Goal: Find specific page/section: Find specific page/section

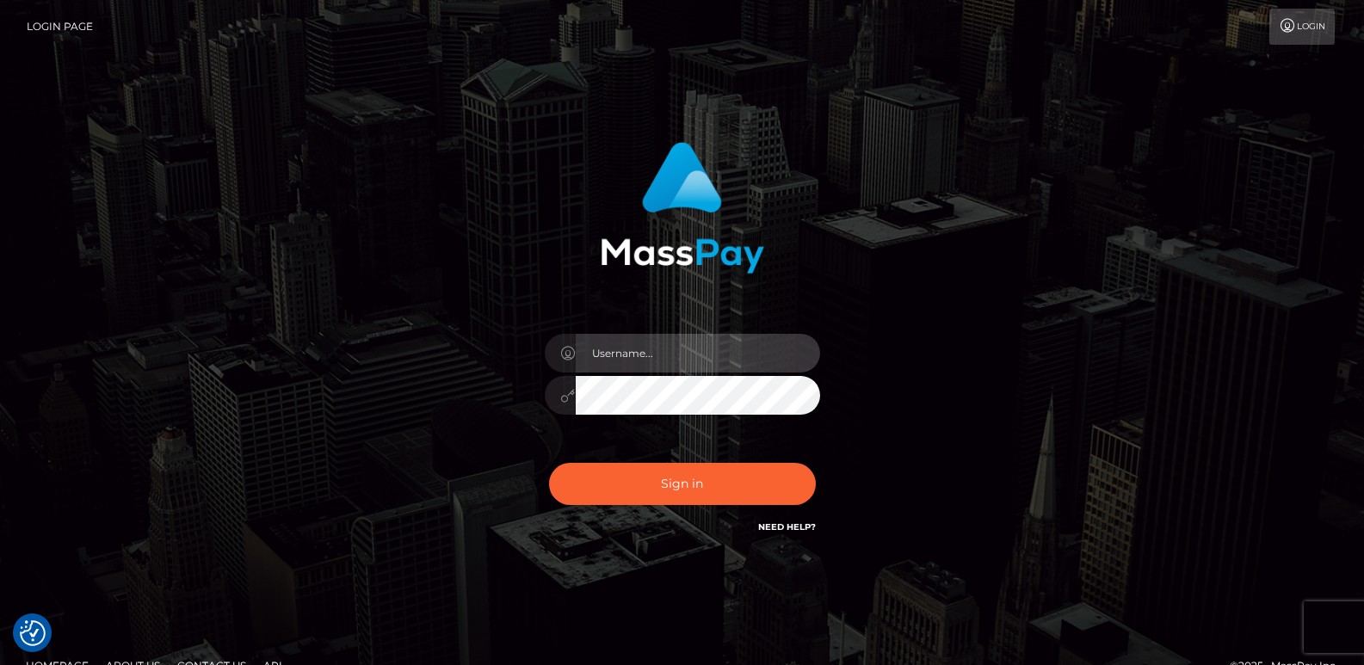
type input "[DOMAIN_NAME]"
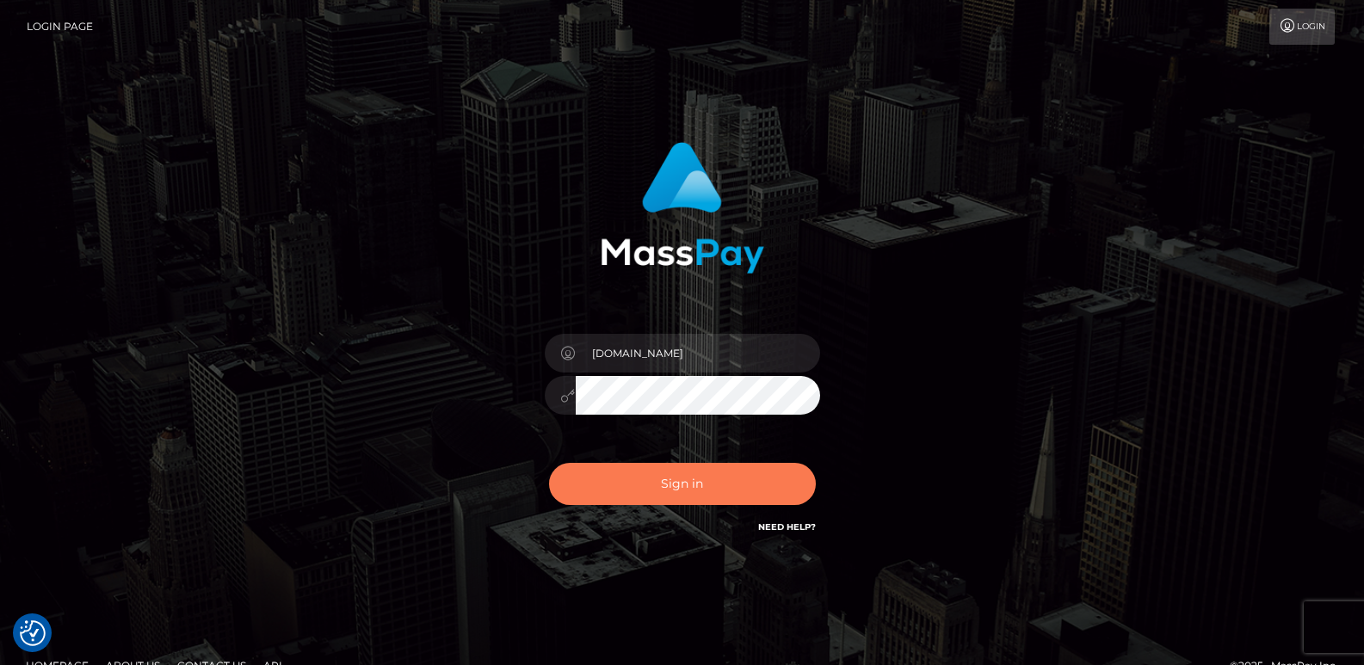
click at [606, 479] on button "Sign in" at bounding box center [682, 484] width 267 height 42
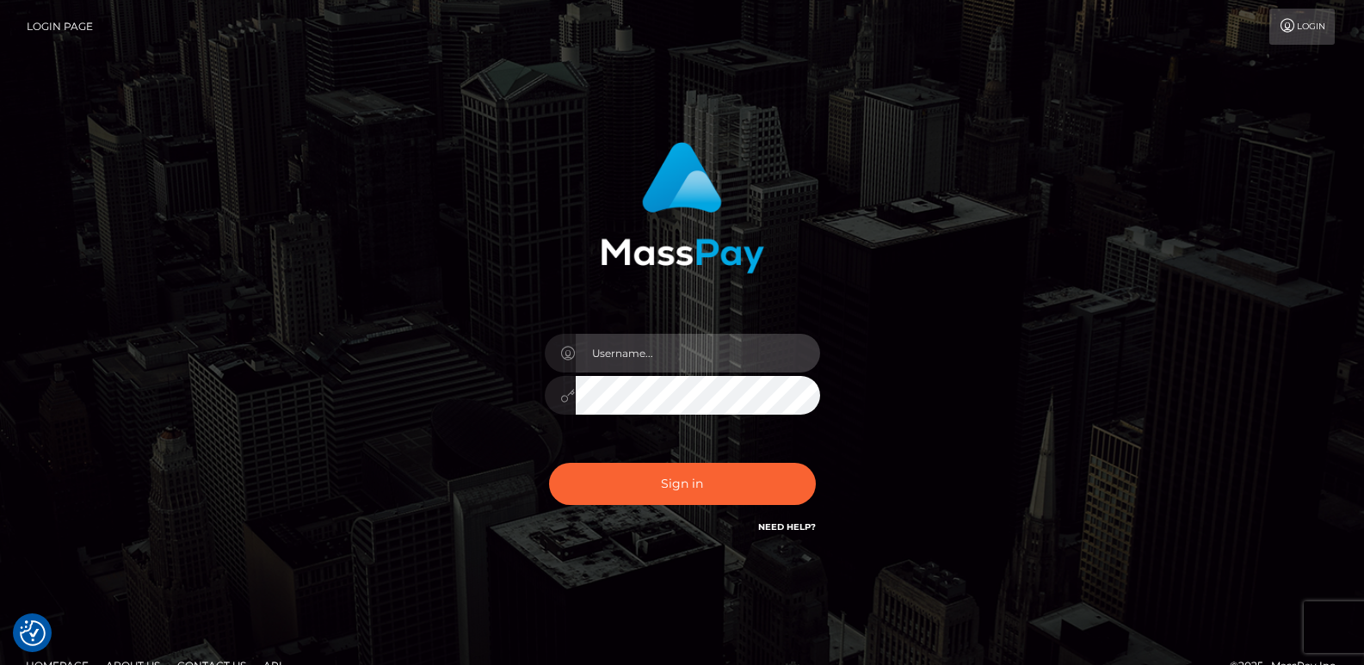
type input "[DOMAIN_NAME]"
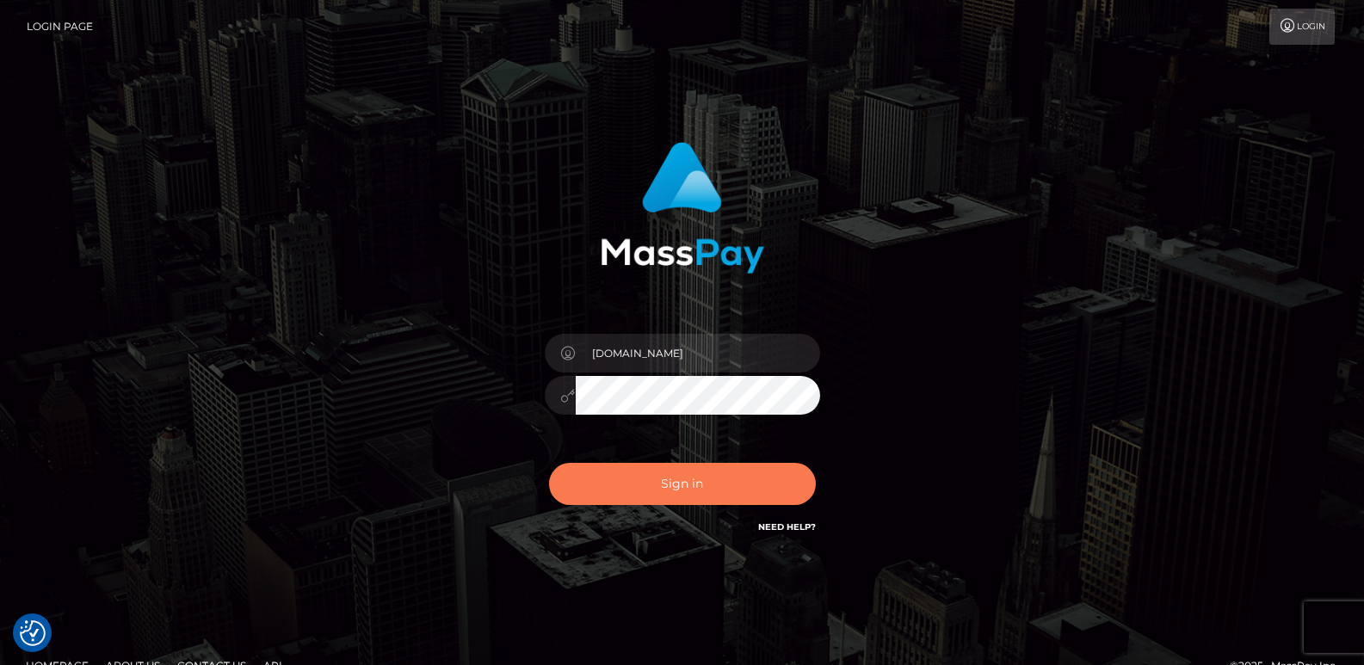
click at [606, 479] on button "Sign in" at bounding box center [682, 484] width 267 height 42
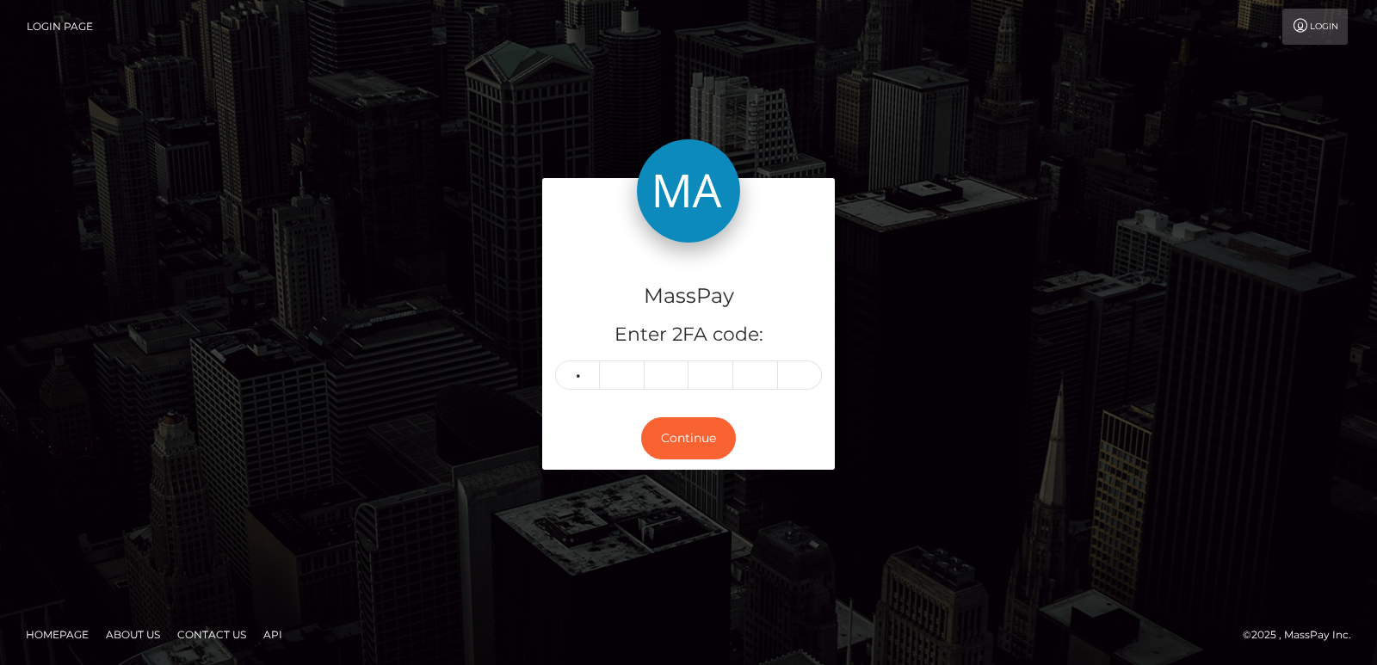
type input "9"
type input "7"
type input "9"
type input "0"
type input "9"
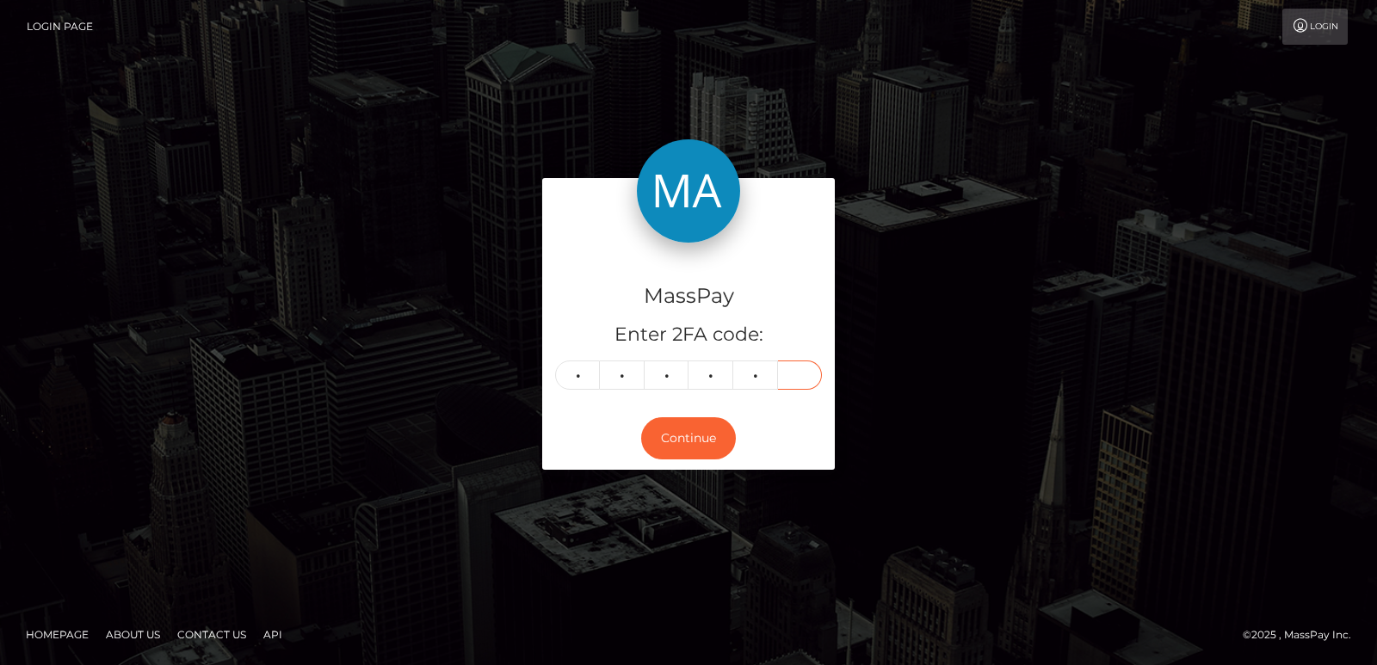
type input "2"
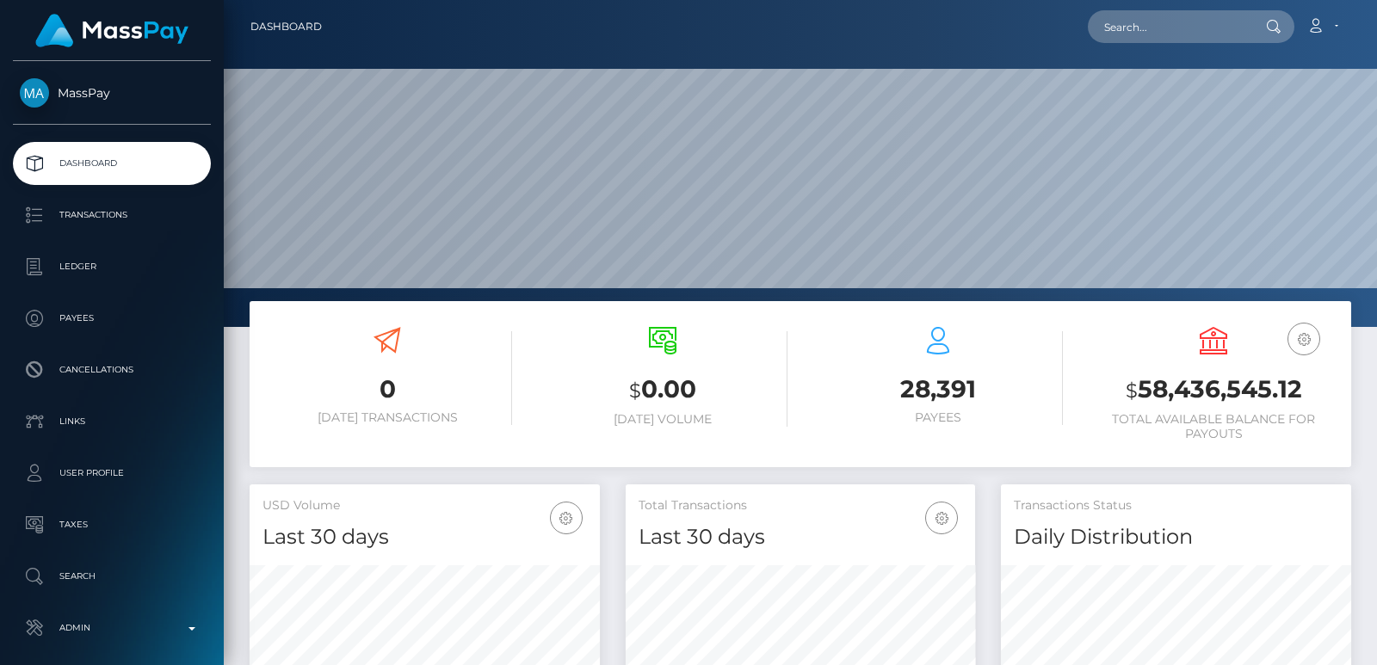
scroll to position [306, 349]
click at [1161, 40] on input "text" at bounding box center [1169, 26] width 162 height 33
paste input "shahenur23118@gmail.com"
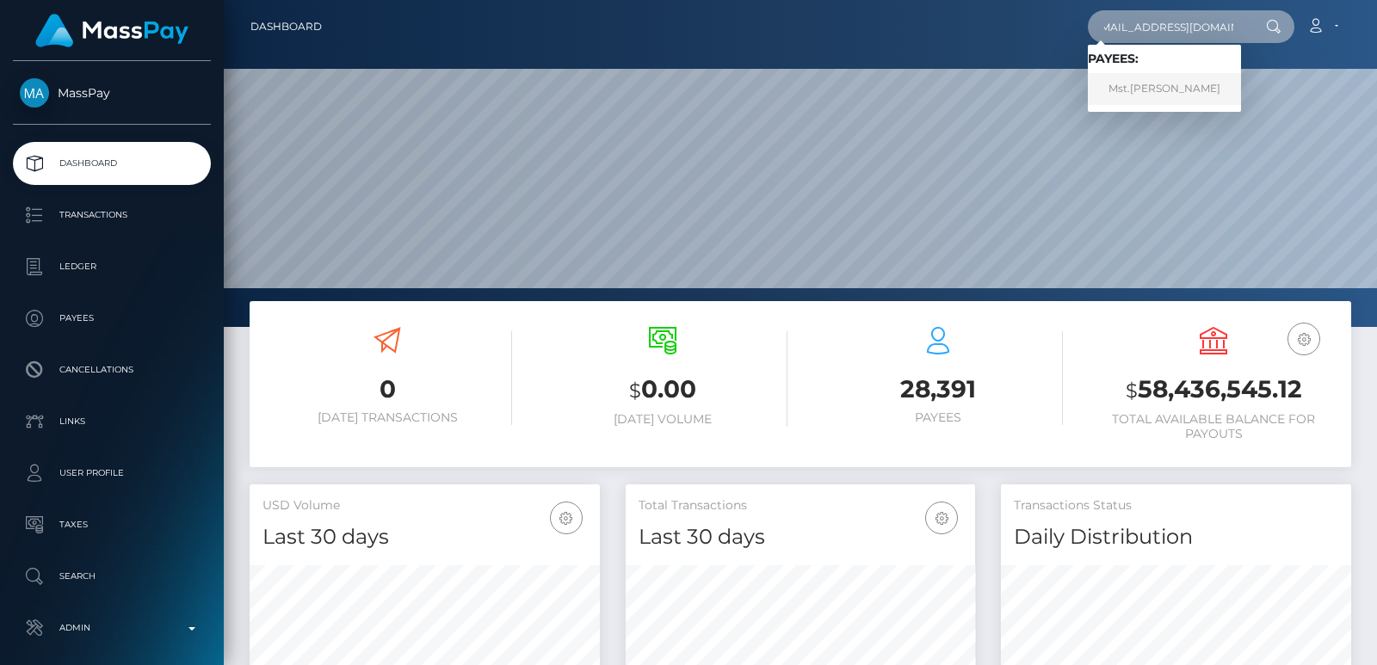
type input "shahenur23118@gmail.com"
click at [1164, 84] on link "Mst.Shahenur Begom" at bounding box center [1164, 89] width 153 height 32
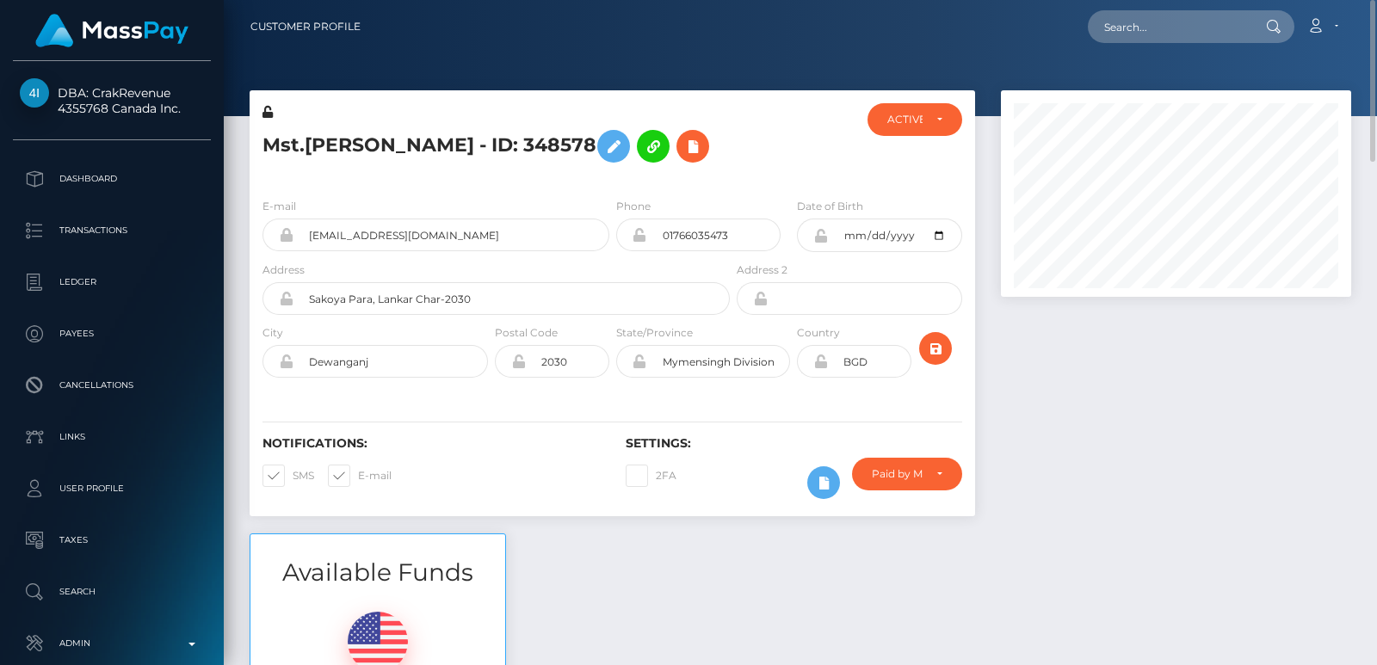
click at [338, 139] on h5 "Mst.Shahenur Begom - ID: 348578" at bounding box center [491, 146] width 458 height 50
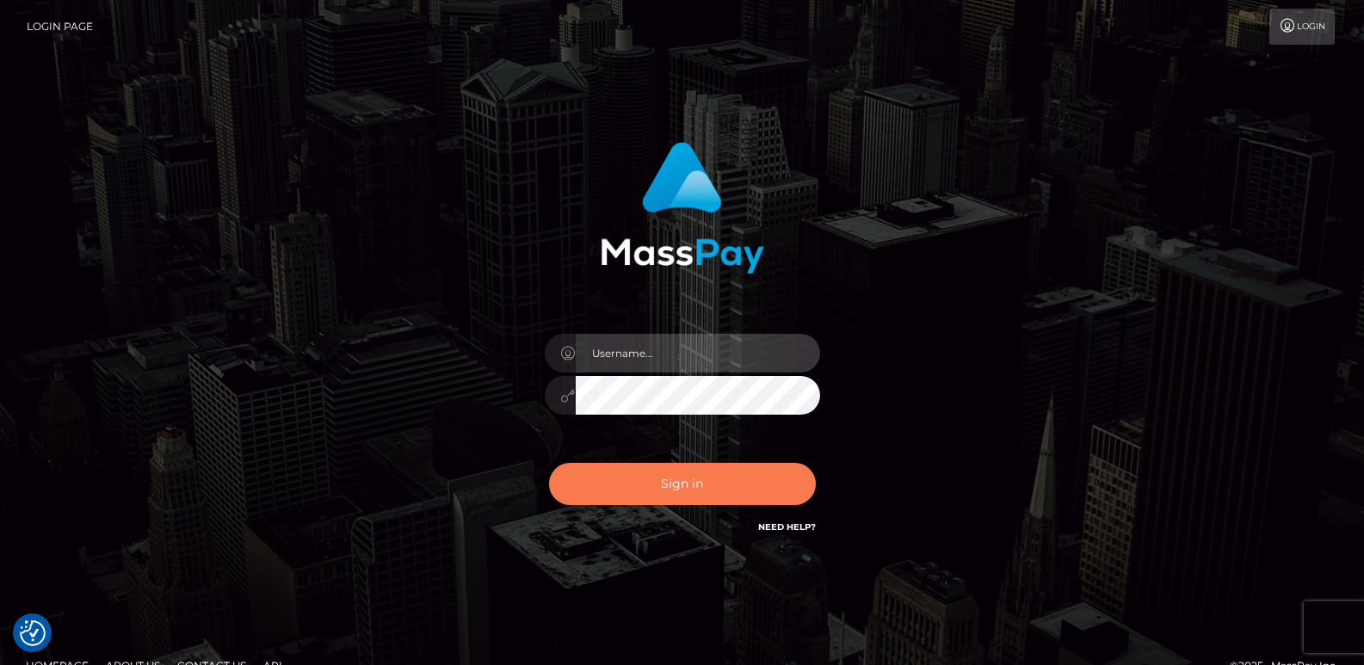
type input "[DOMAIN_NAME]"
click at [624, 490] on button "Sign in" at bounding box center [682, 484] width 267 height 42
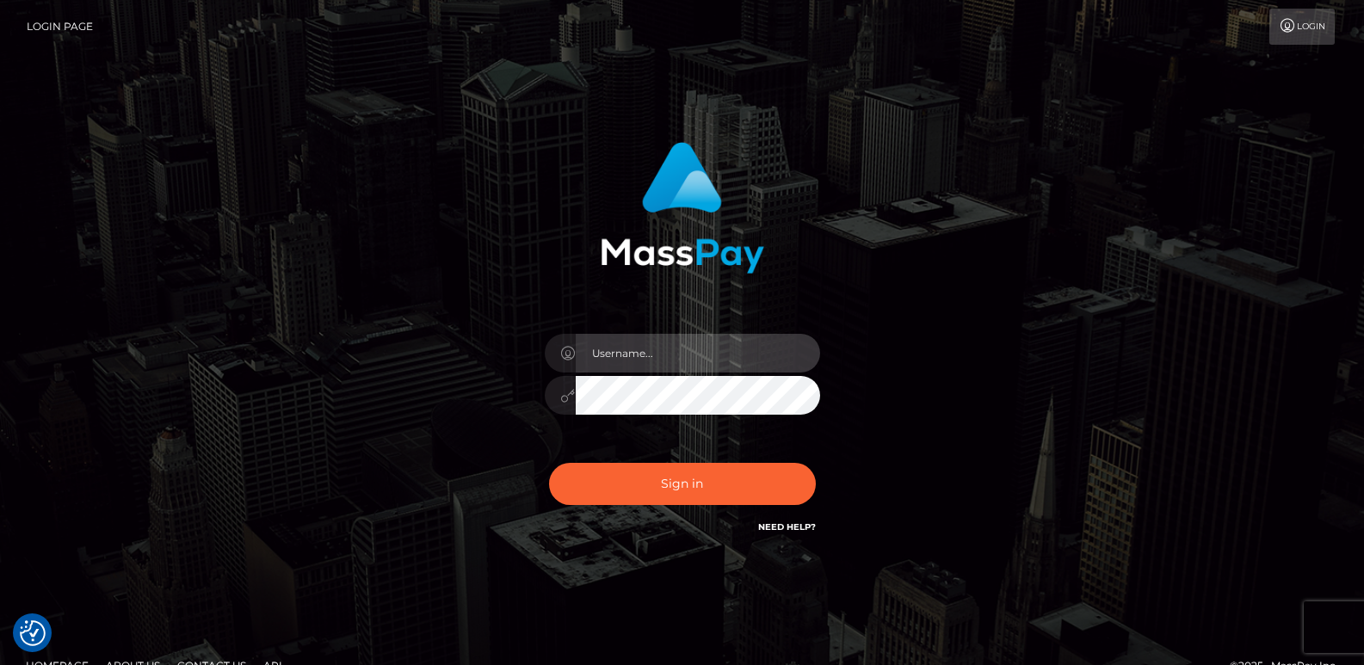
type input "[DOMAIN_NAME]"
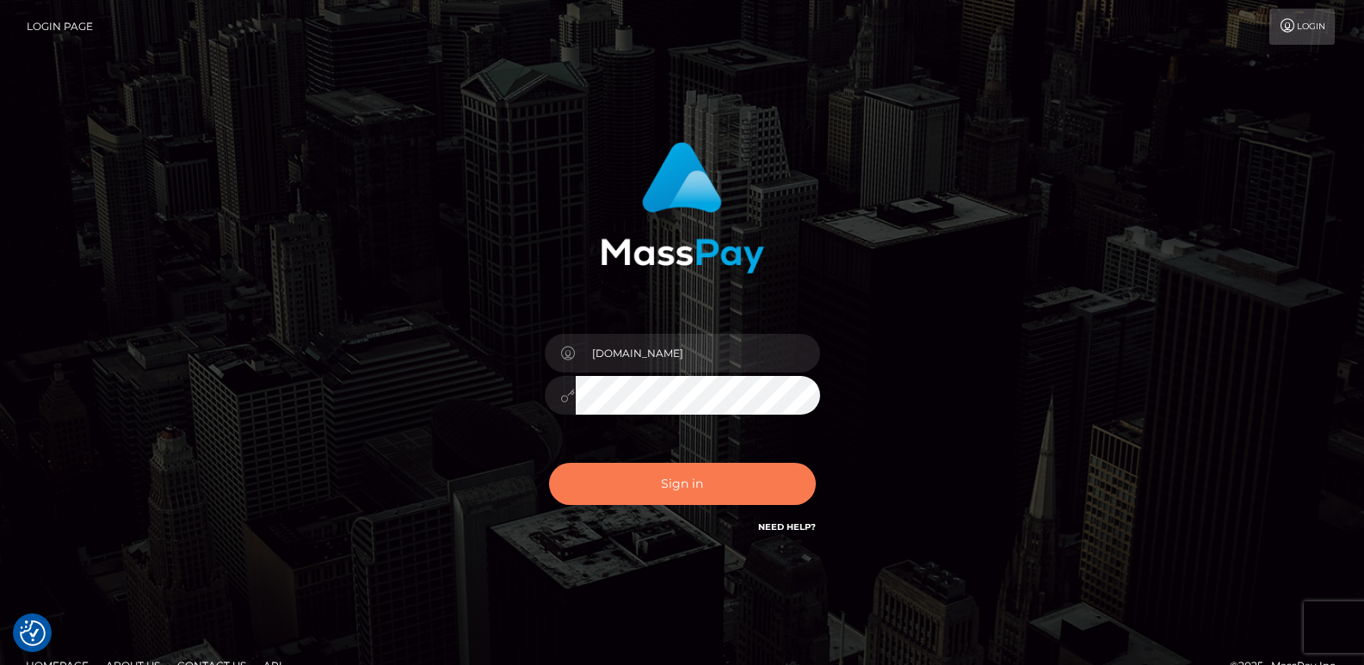
click at [624, 490] on button "Sign in" at bounding box center [682, 484] width 267 height 42
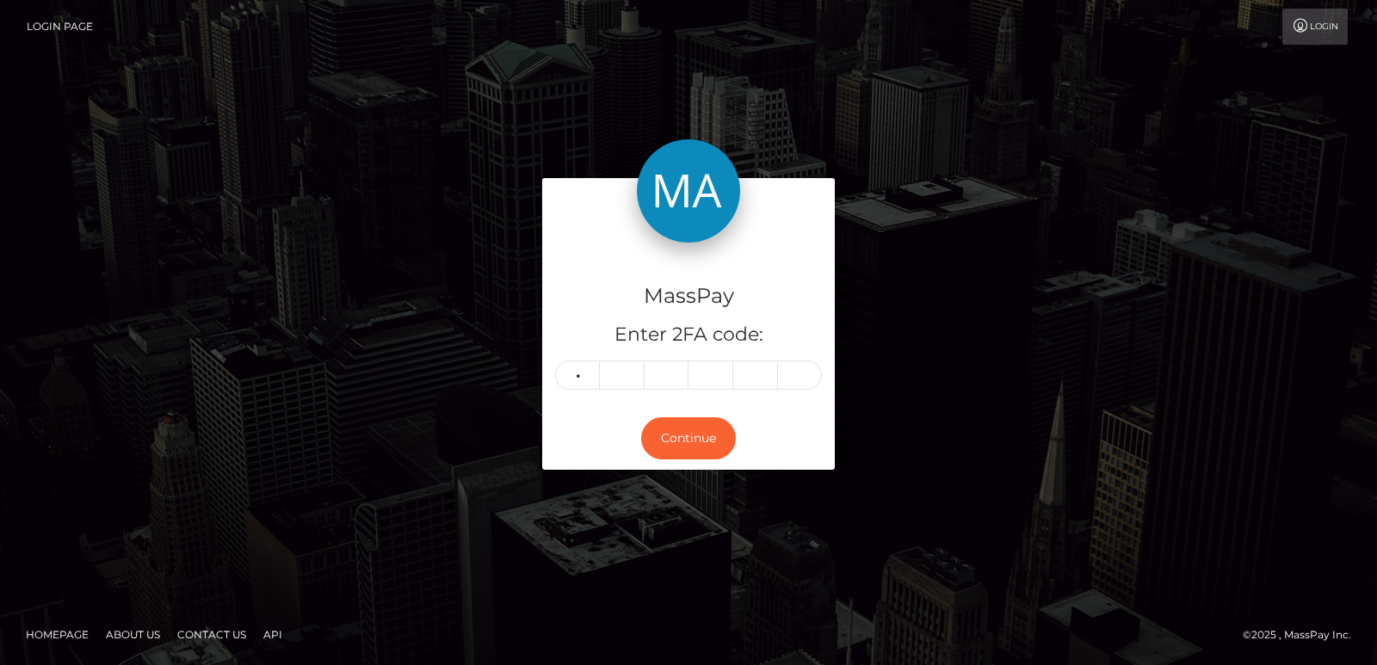
type input "9"
type input "8"
type input "6"
type input "2"
type input "7"
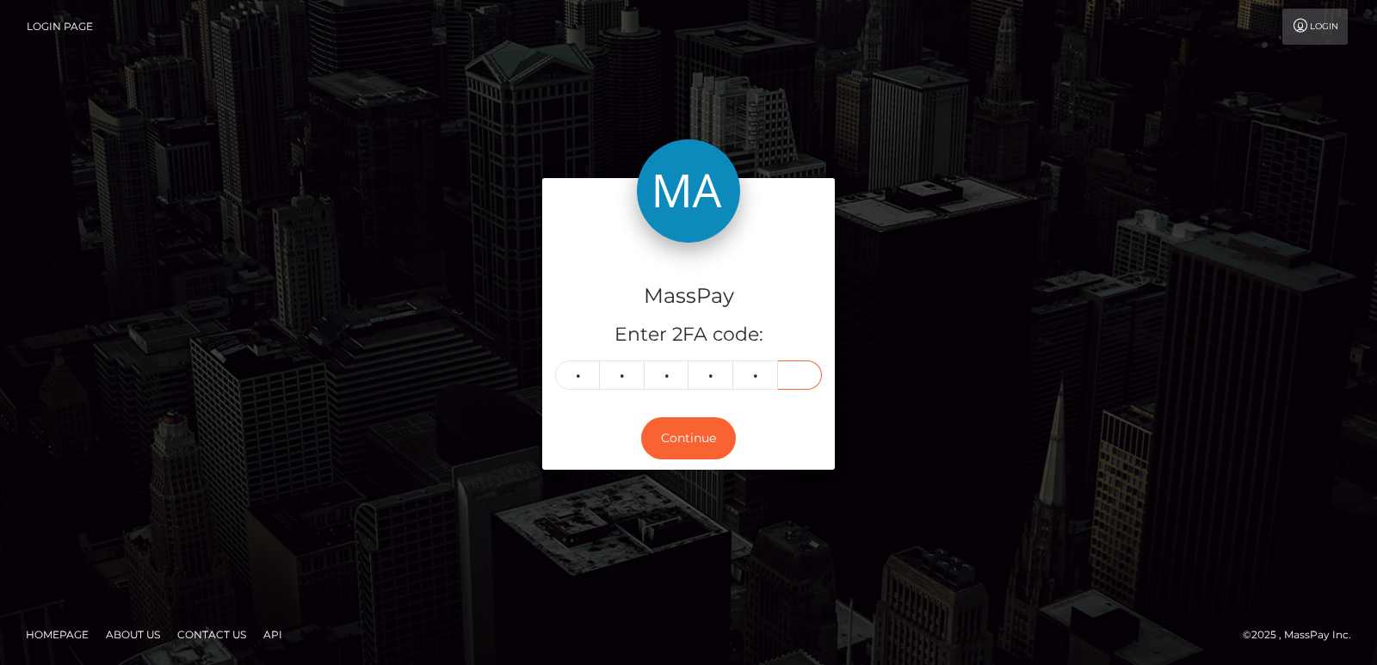
type input "5"
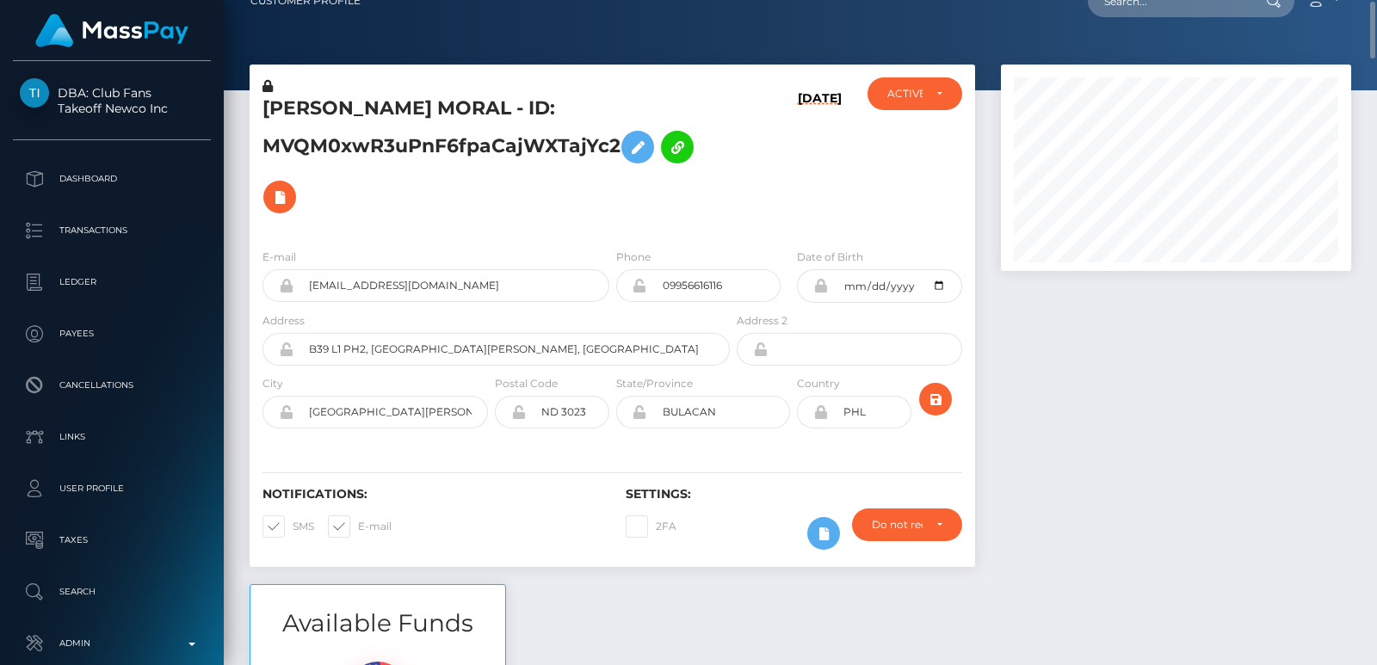
scroll to position [2223, 0]
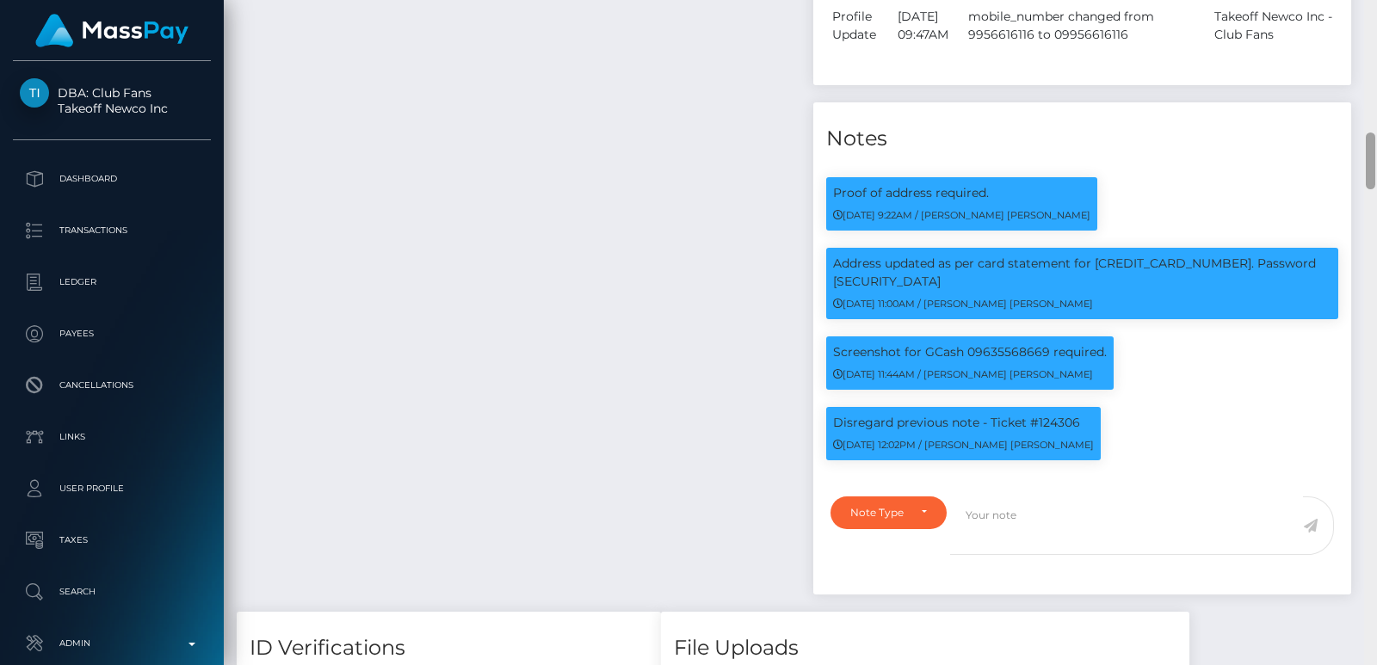
click at [1373, 109] on div at bounding box center [1370, 332] width 13 height 665
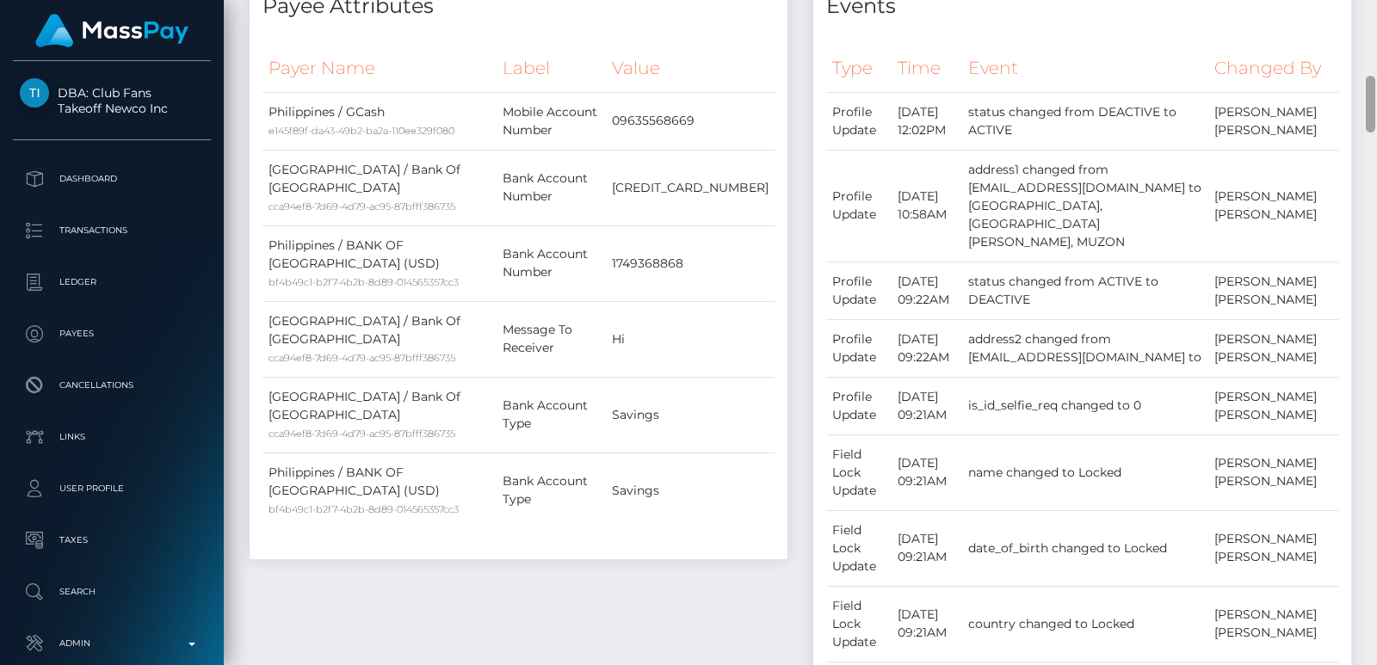
click at [1373, 108] on div at bounding box center [1370, 332] width 13 height 665
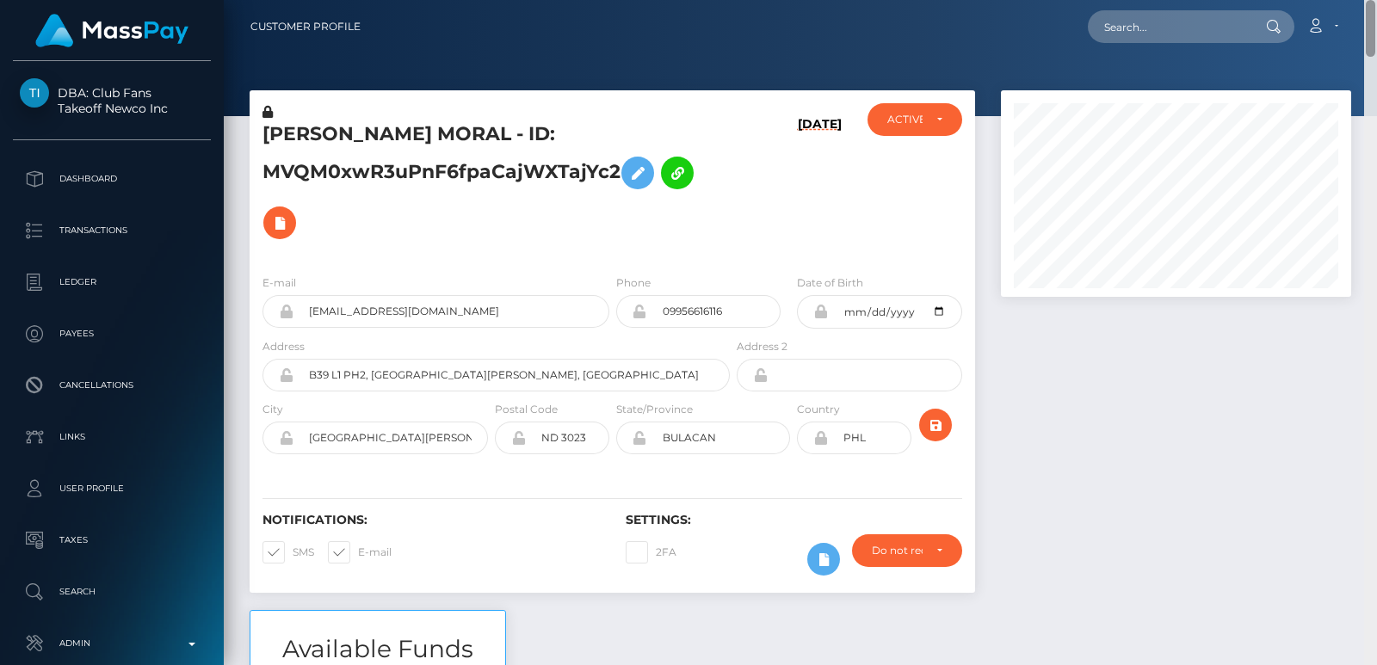
click at [1374, 7] on div "Customer Profile Loading... Loading..." at bounding box center [800, 332] width 1153 height 665
drag, startPoint x: 1097, startPoint y: 3, endPoint x: 1123, endPoint y: 24, distance: 33.1
click at [1123, 24] on nav "Customer Profile Loading... Loading... Account" at bounding box center [800, 26] width 1153 height 53
click at [1123, 24] on input "text" at bounding box center [1169, 26] width 162 height 33
paste input "shahenur23118@gmail.com"
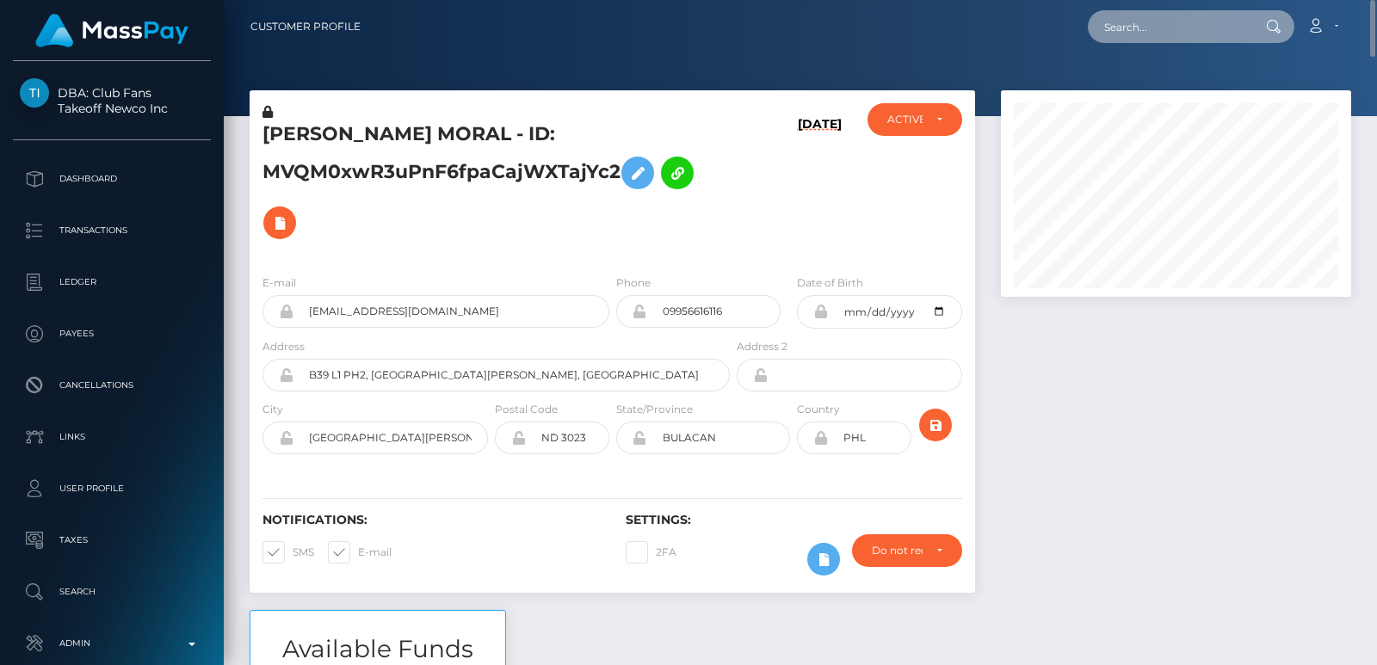
type input "shahenur23118@gmail.com"
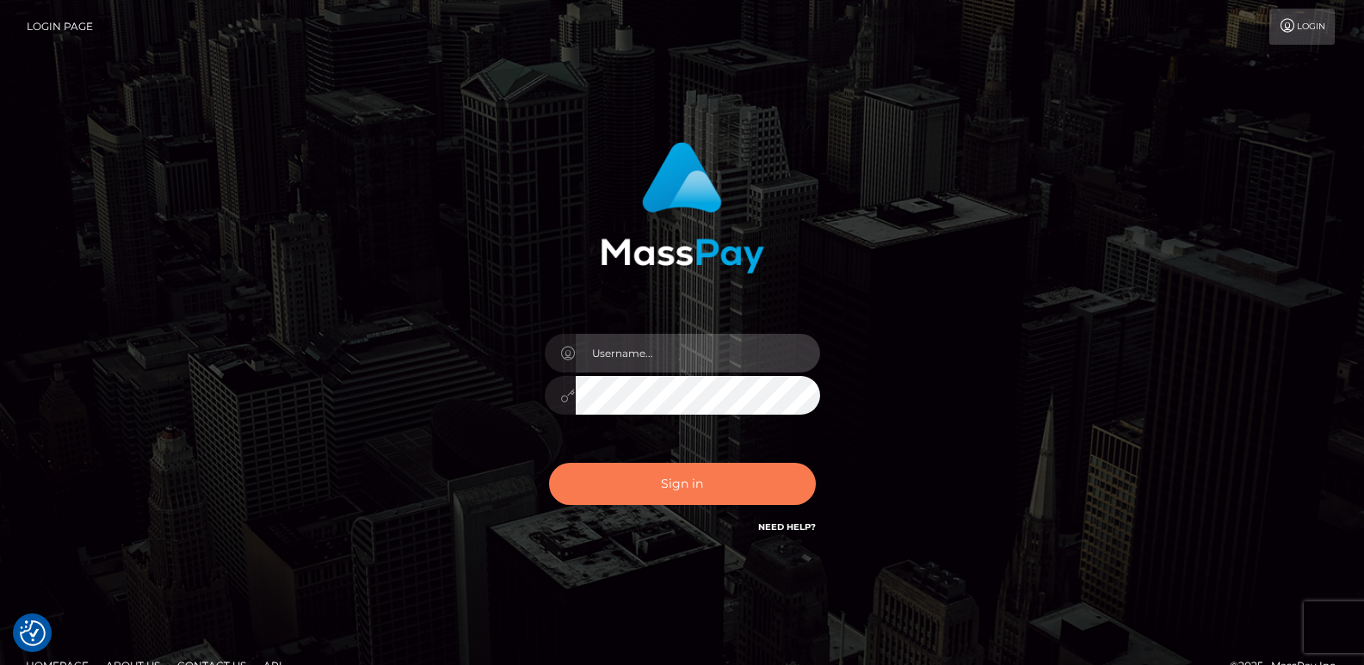
type input "[DOMAIN_NAME]"
click at [666, 469] on button "Sign in" at bounding box center [682, 484] width 267 height 42
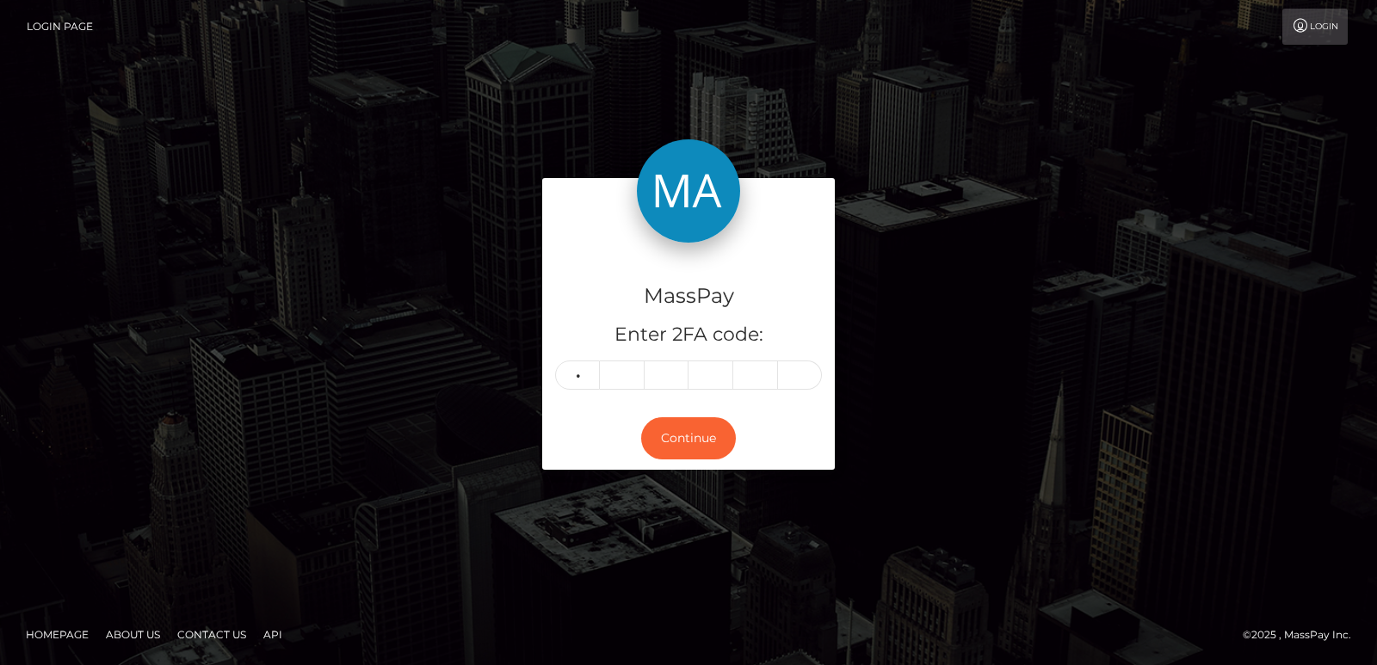
type input "6"
type input "8"
type input "0"
type input "8"
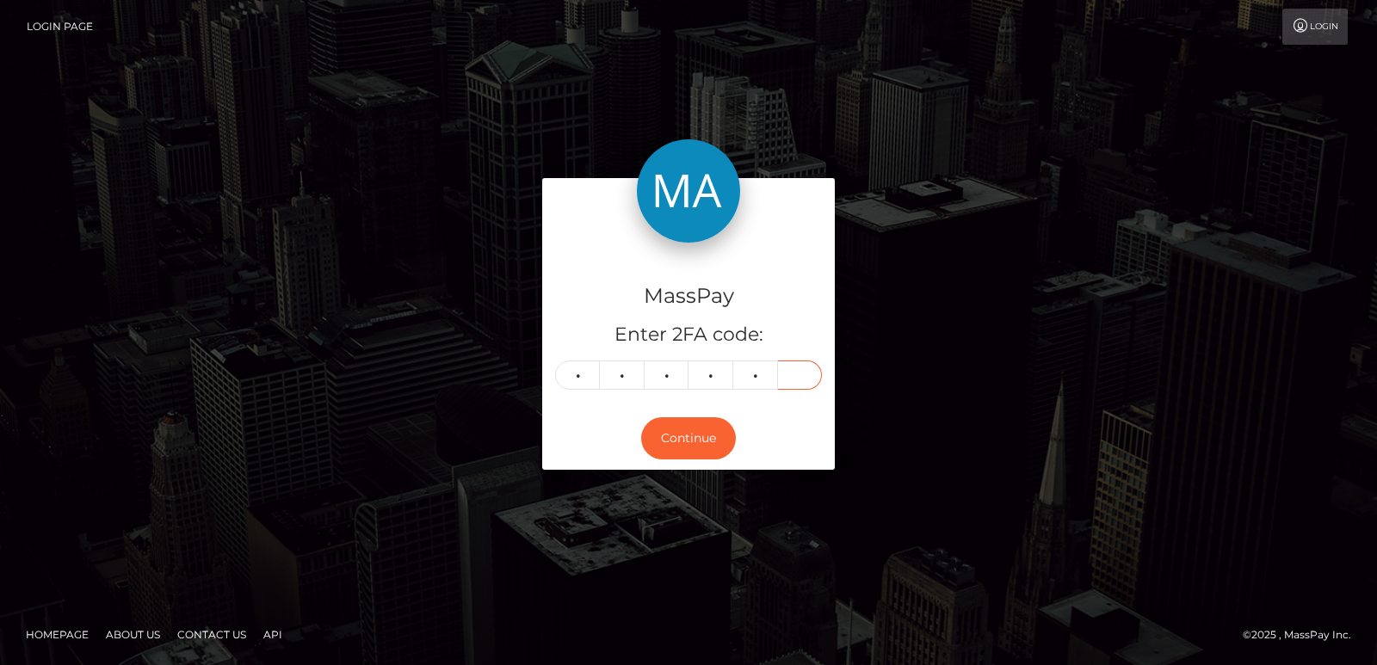
type input "7"
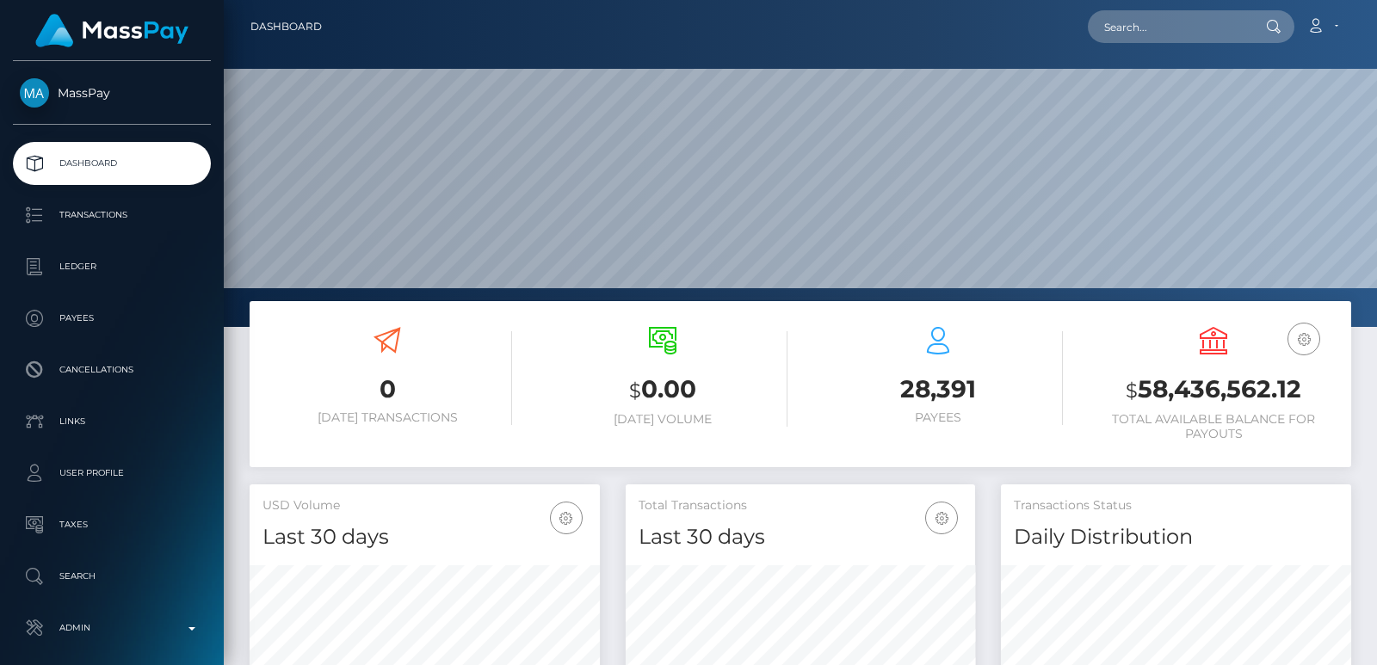
scroll to position [306, 349]
click at [1098, 36] on input "text" at bounding box center [1169, 26] width 162 height 33
paste input "[EMAIL_ADDRESS][DOMAIN_NAME]"
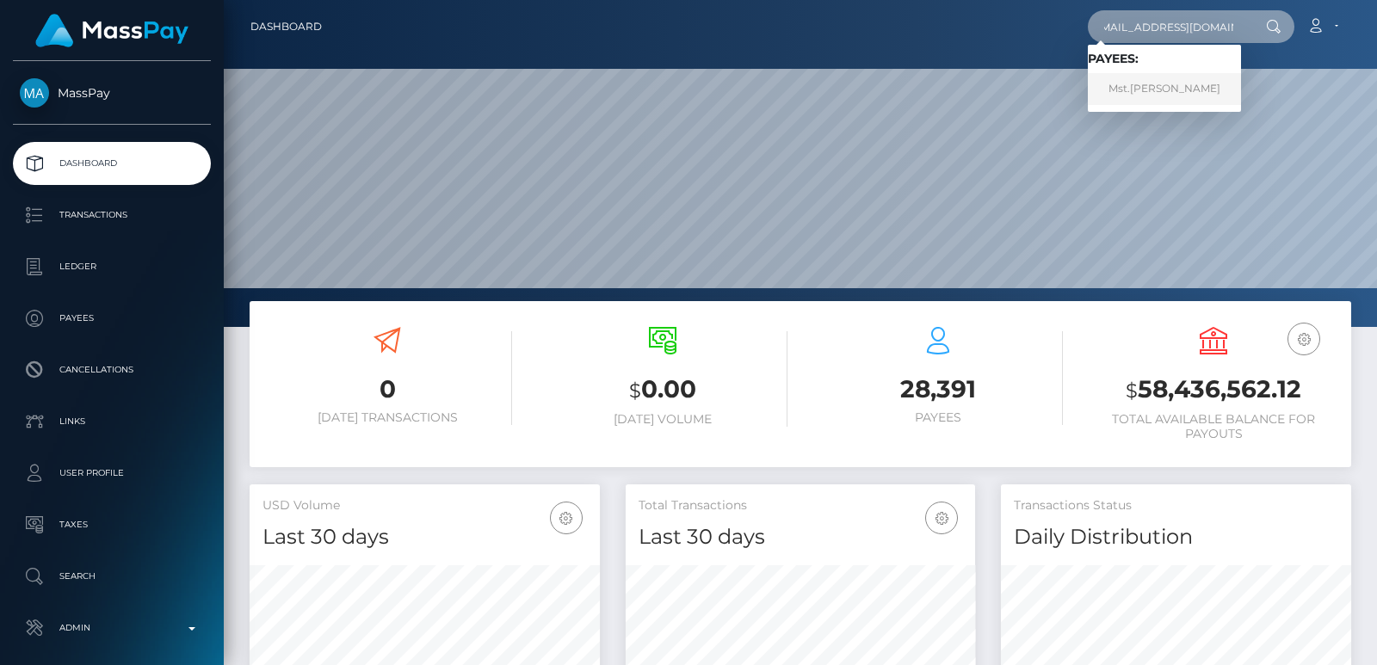
type input "[EMAIL_ADDRESS][DOMAIN_NAME]"
click at [1146, 88] on link "Mst.Shahenur Begom" at bounding box center [1164, 89] width 153 height 32
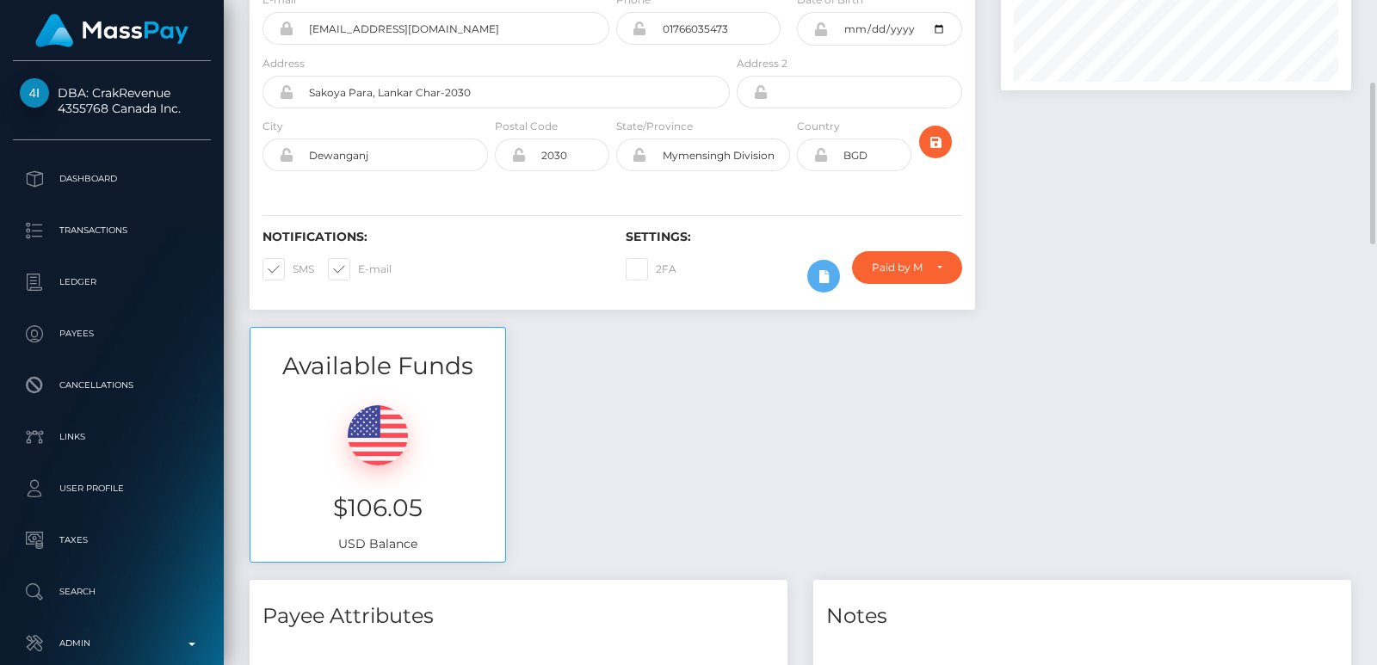
scroll to position [181, 0]
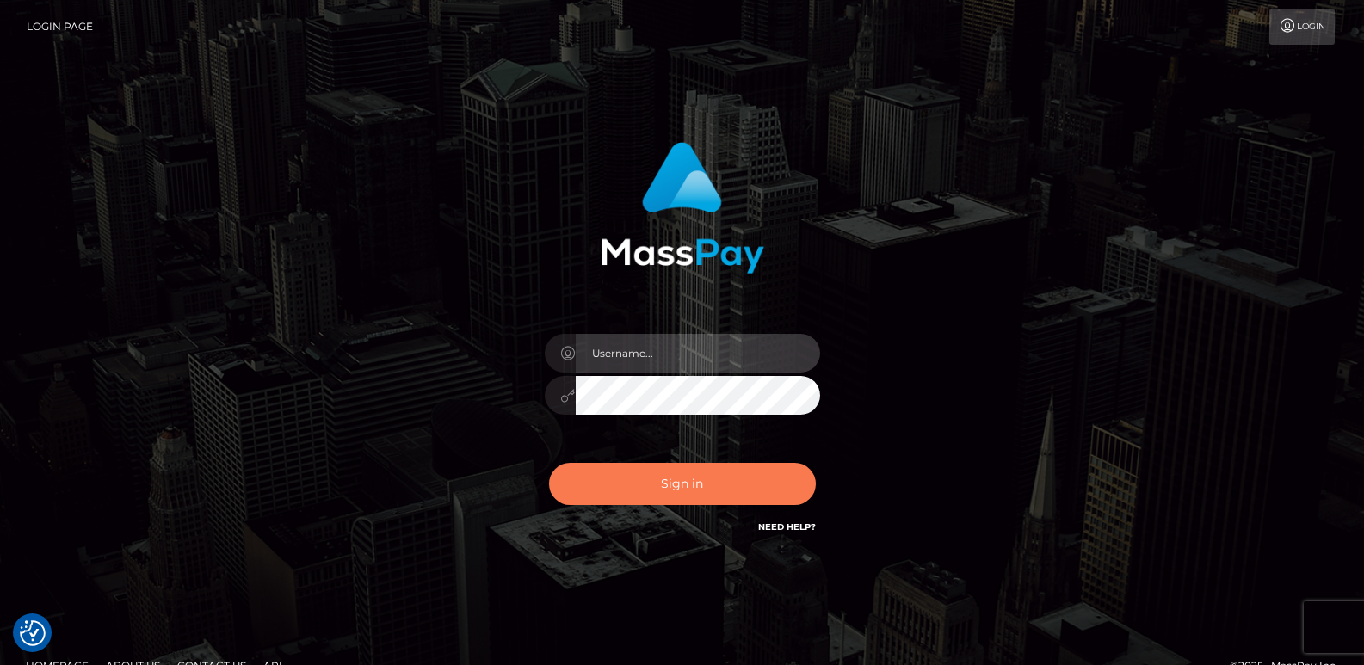
type input "[DOMAIN_NAME]"
click at [590, 478] on button "Sign in" at bounding box center [682, 484] width 267 height 42
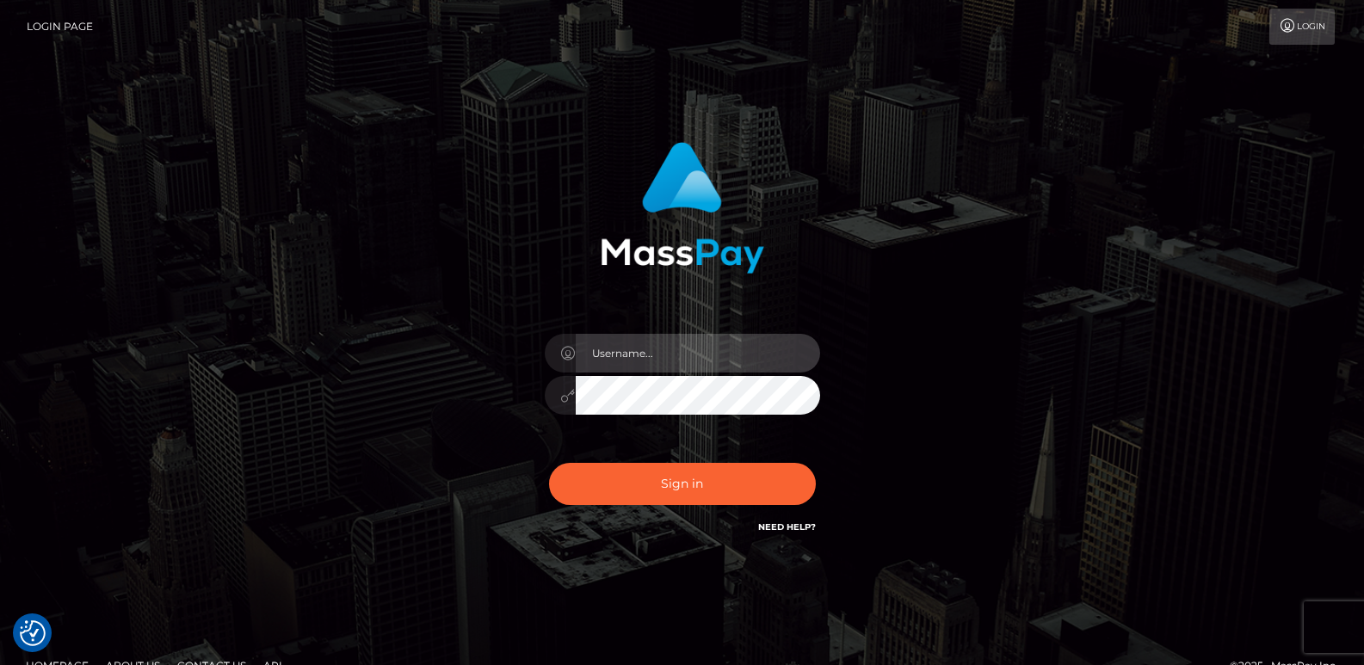
type input "[DOMAIN_NAME]"
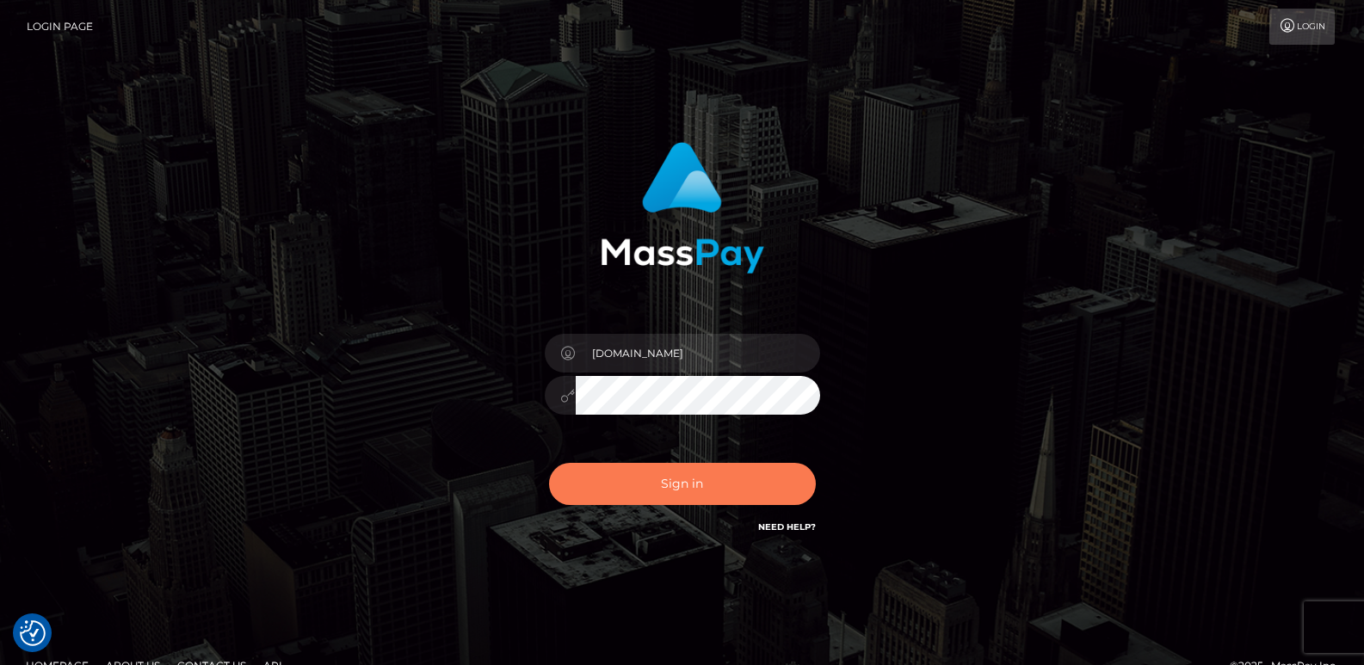
click at [590, 478] on button "Sign in" at bounding box center [682, 484] width 267 height 42
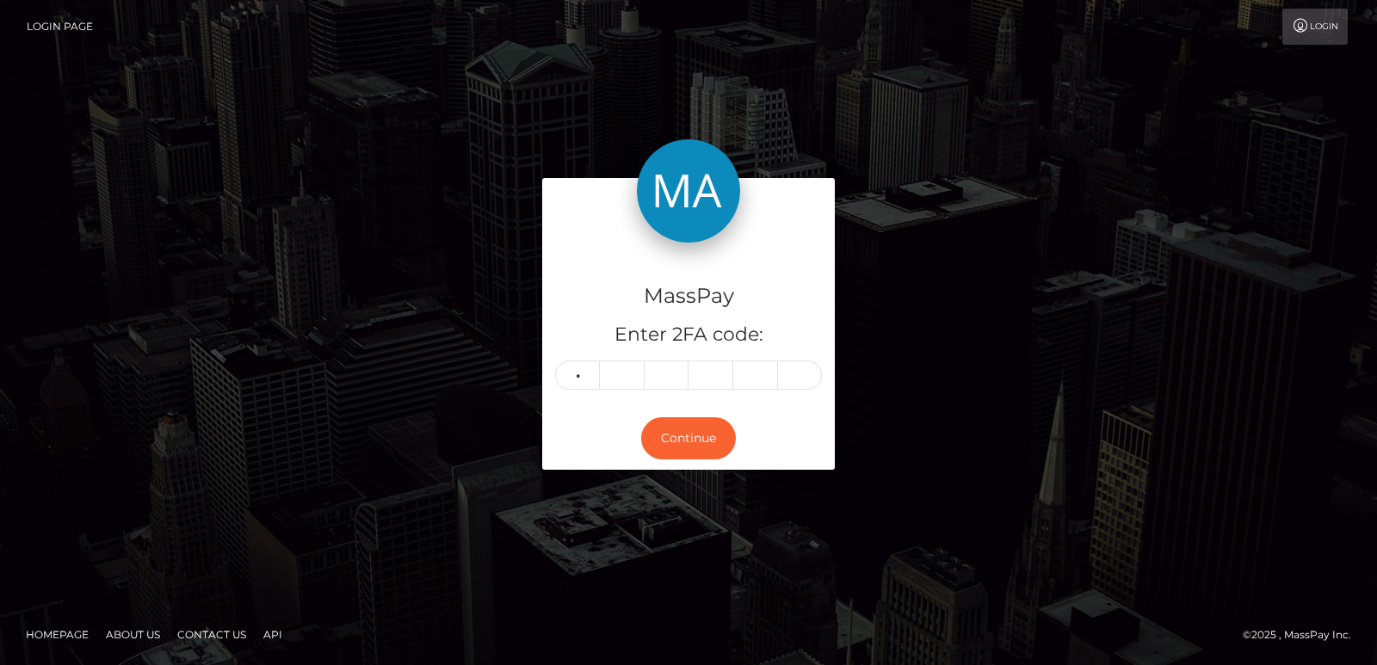
type input "5"
type input "8"
type input "5"
type input "7"
type input "5"
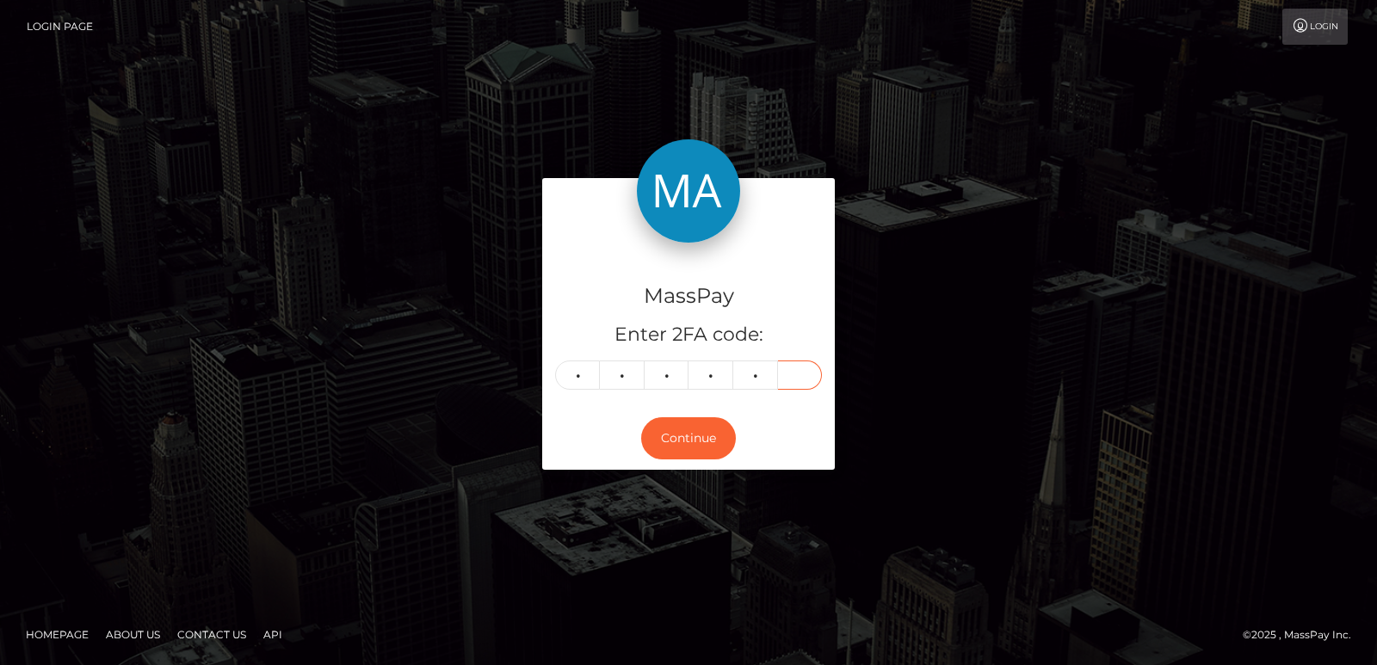
type input "9"
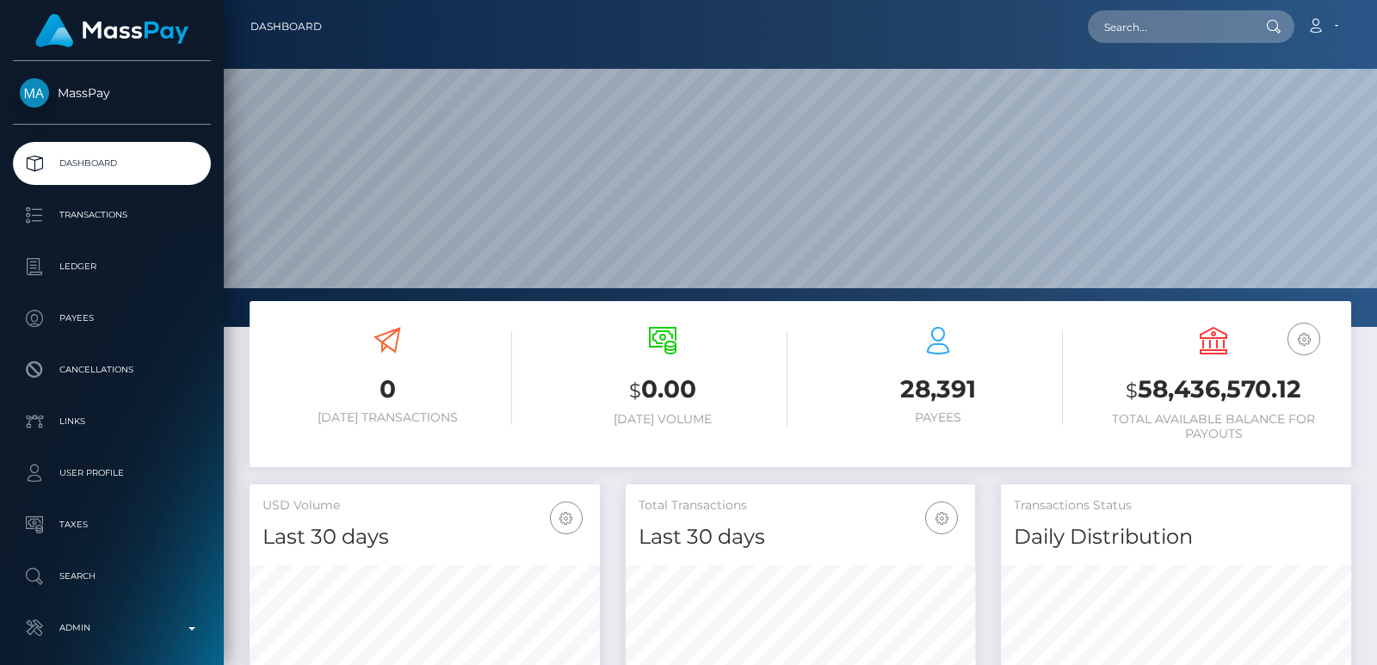
scroll to position [306, 349]
click at [1108, 32] on input "text" at bounding box center [1169, 26] width 162 height 33
paste input "[EMAIL_ADDRESS][DOMAIN_NAME]"
type input "[EMAIL_ADDRESS][DOMAIN_NAME]"
click at [1150, 42] on input "[EMAIL_ADDRESS][DOMAIN_NAME]" at bounding box center [1169, 26] width 162 height 33
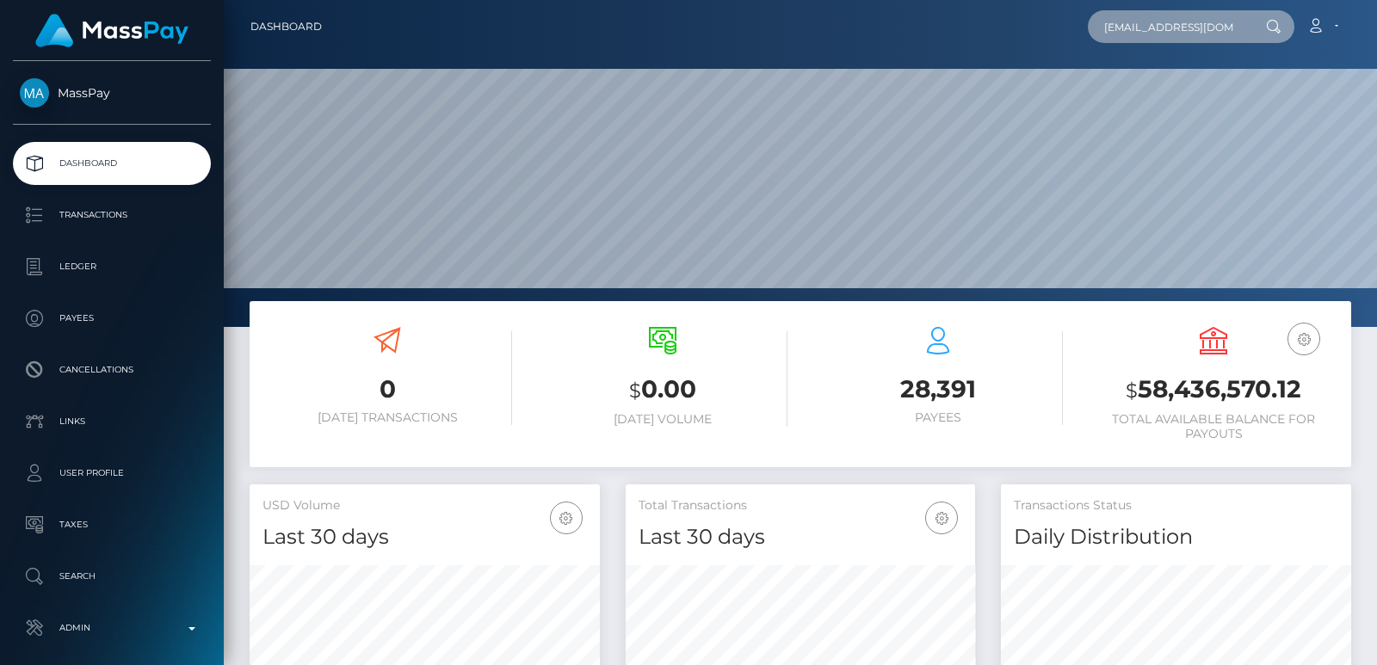
click at [1150, 42] on input "[EMAIL_ADDRESS][DOMAIN_NAME]" at bounding box center [1169, 26] width 162 height 33
paste input "[EMAIL_ADDRESS][DOMAIN_NAME]"
type input "[EMAIL_ADDRESS][DOMAIN_NAME]"
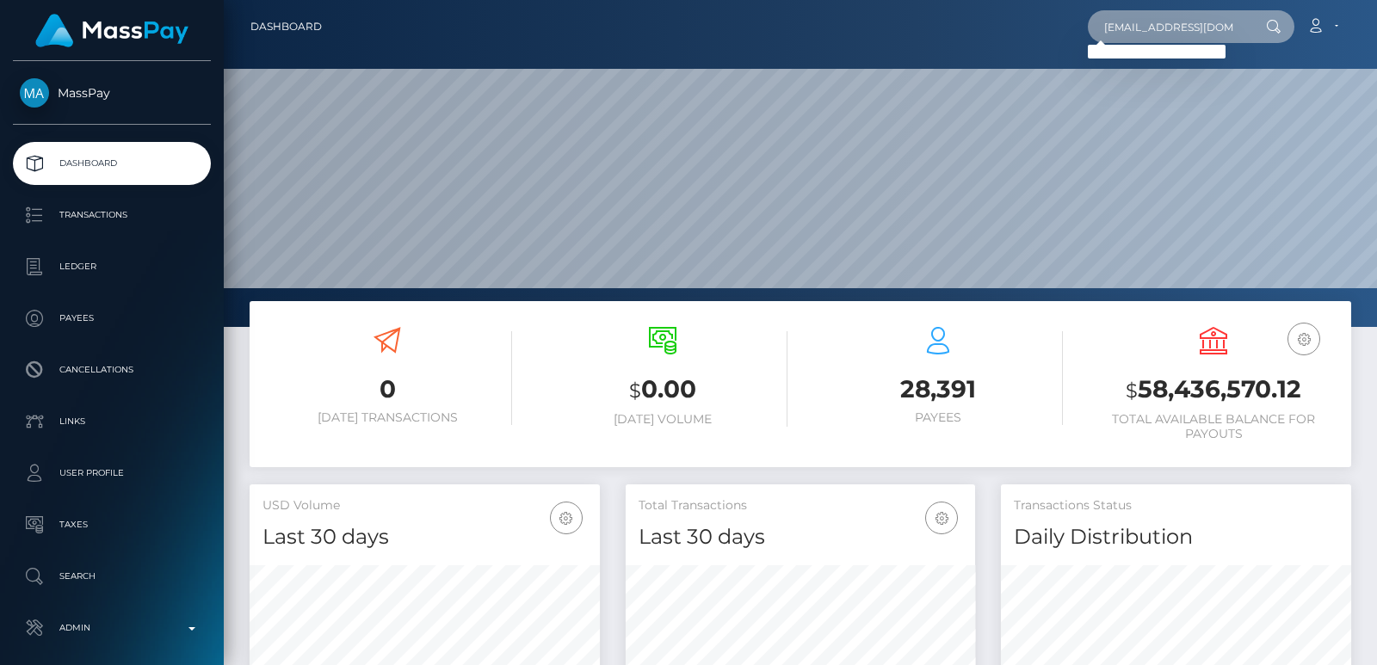
click at [1134, 19] on input "[EMAIL_ADDRESS][DOMAIN_NAME]" at bounding box center [1169, 26] width 162 height 33
paste input "[EMAIL_ADDRESS][DOMAIN_NAME]"
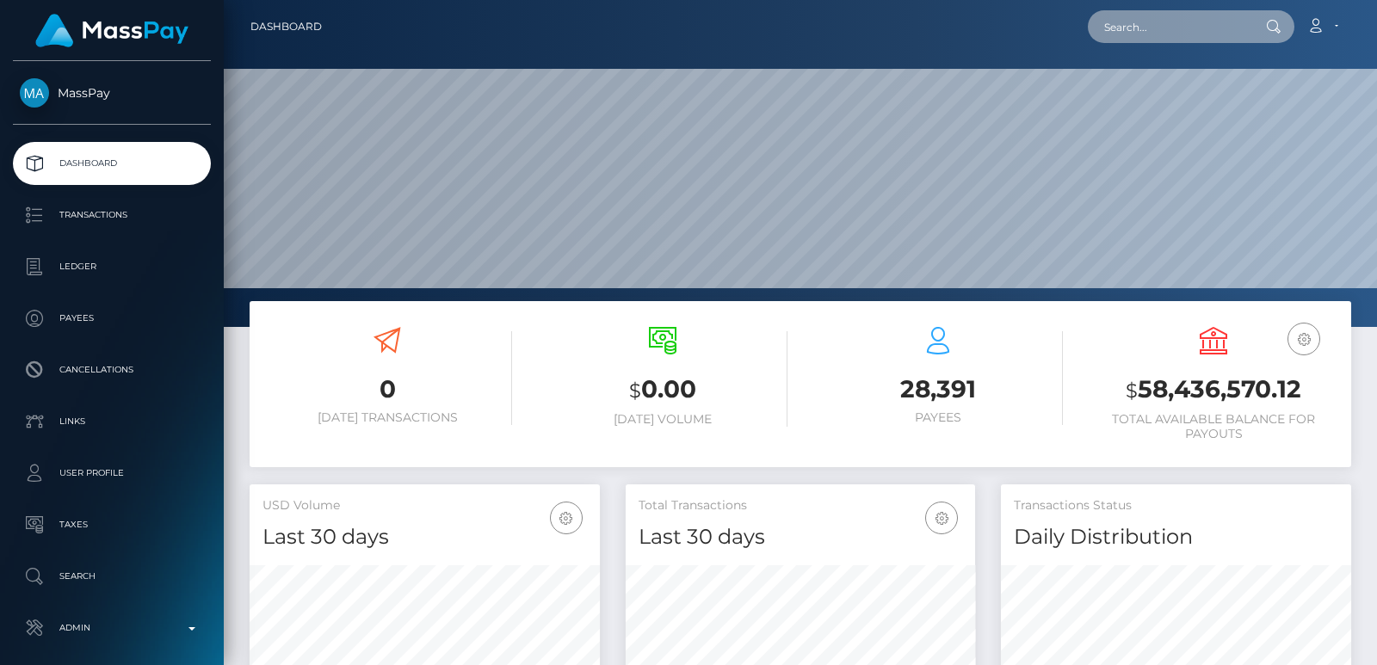
type input "[EMAIL_ADDRESS][DOMAIN_NAME]"
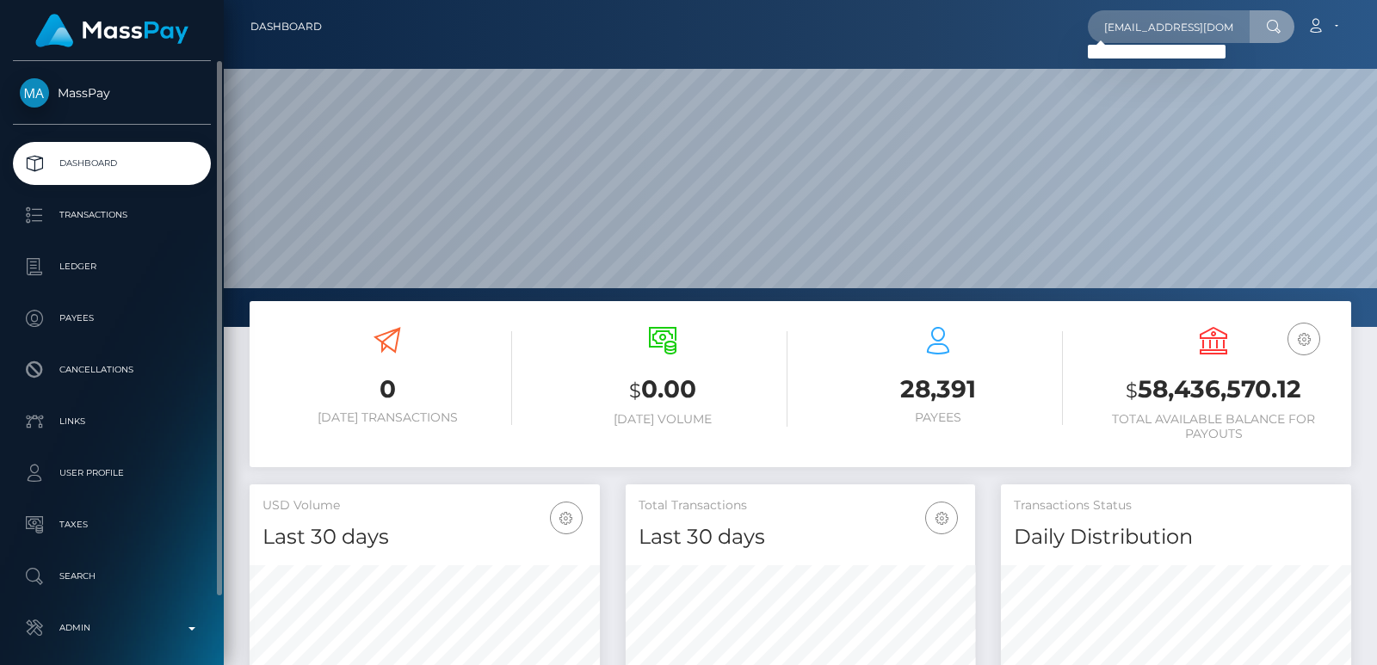
click at [137, 551] on ul "Dashboard Transactions Ledger Payees Cancellations Links Taxes" at bounding box center [112, 396] width 224 height 508
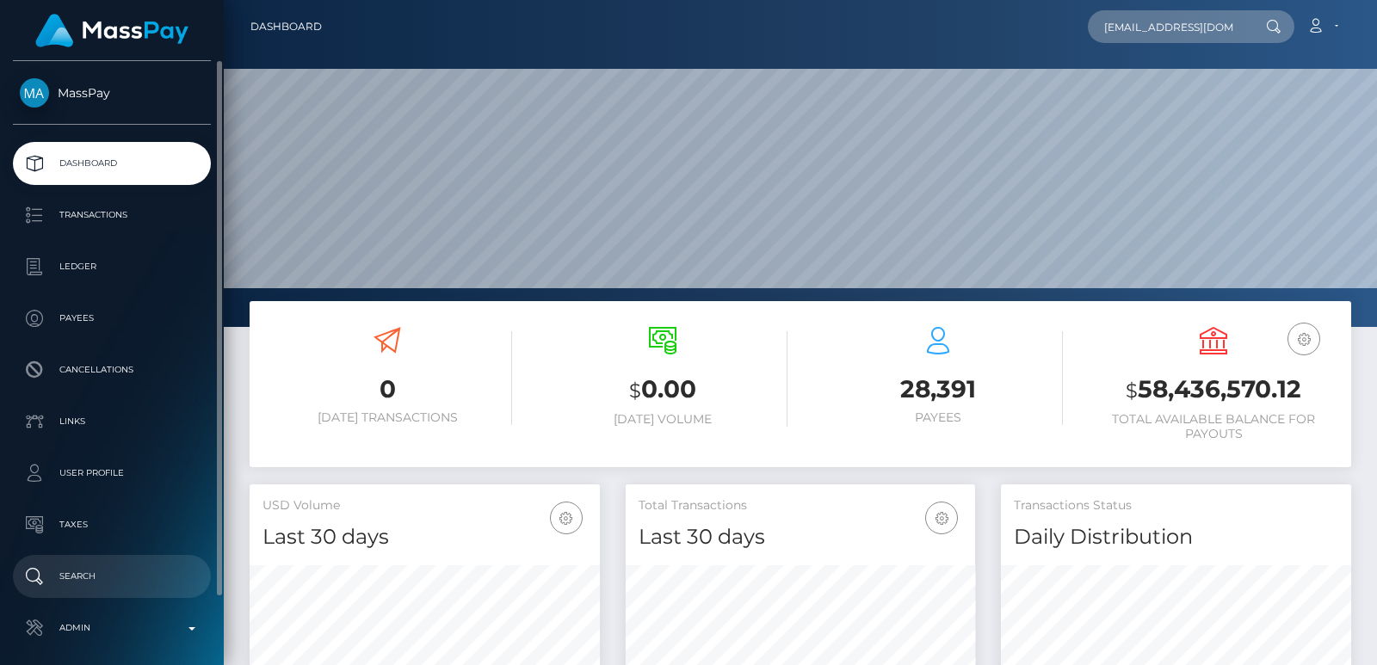
click at [133, 565] on p "Search" at bounding box center [112, 577] width 184 height 26
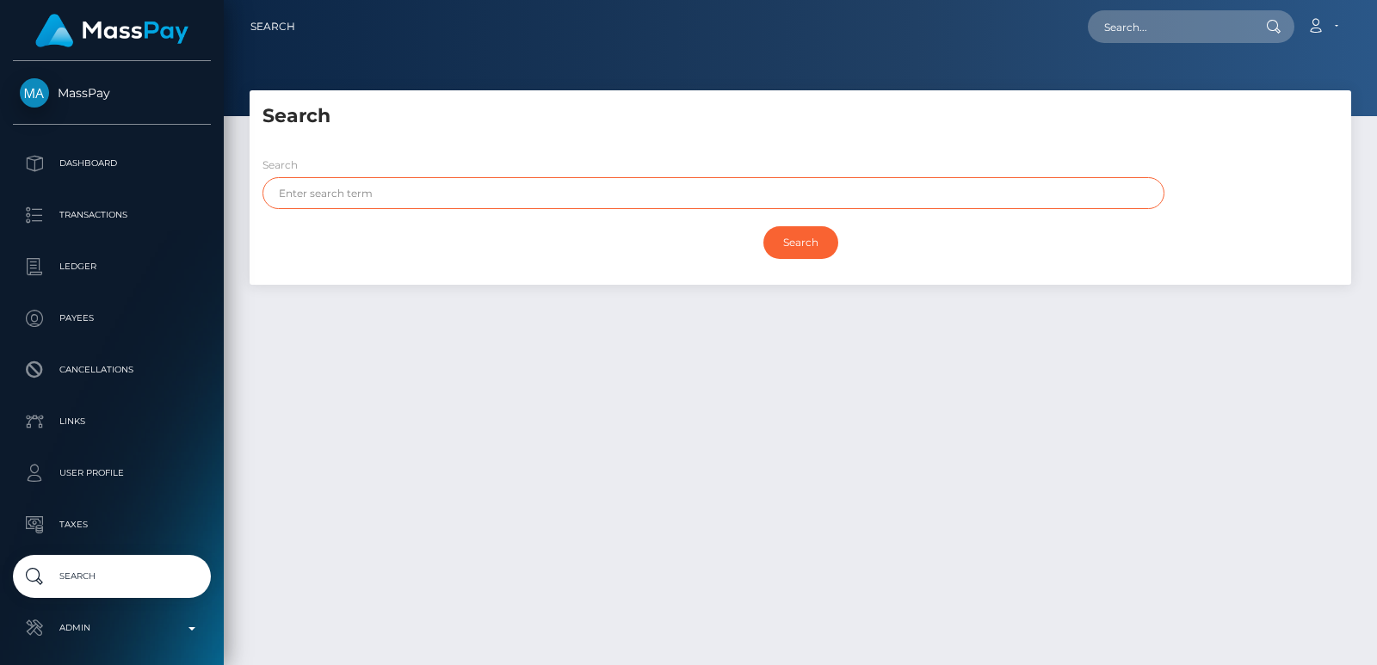
click at [319, 186] on input "text" at bounding box center [713, 193] width 902 height 32
paste input "Aimee"
type input "[PERSON_NAME]"
click at [763, 226] on input "Search" at bounding box center [800, 242] width 75 height 33
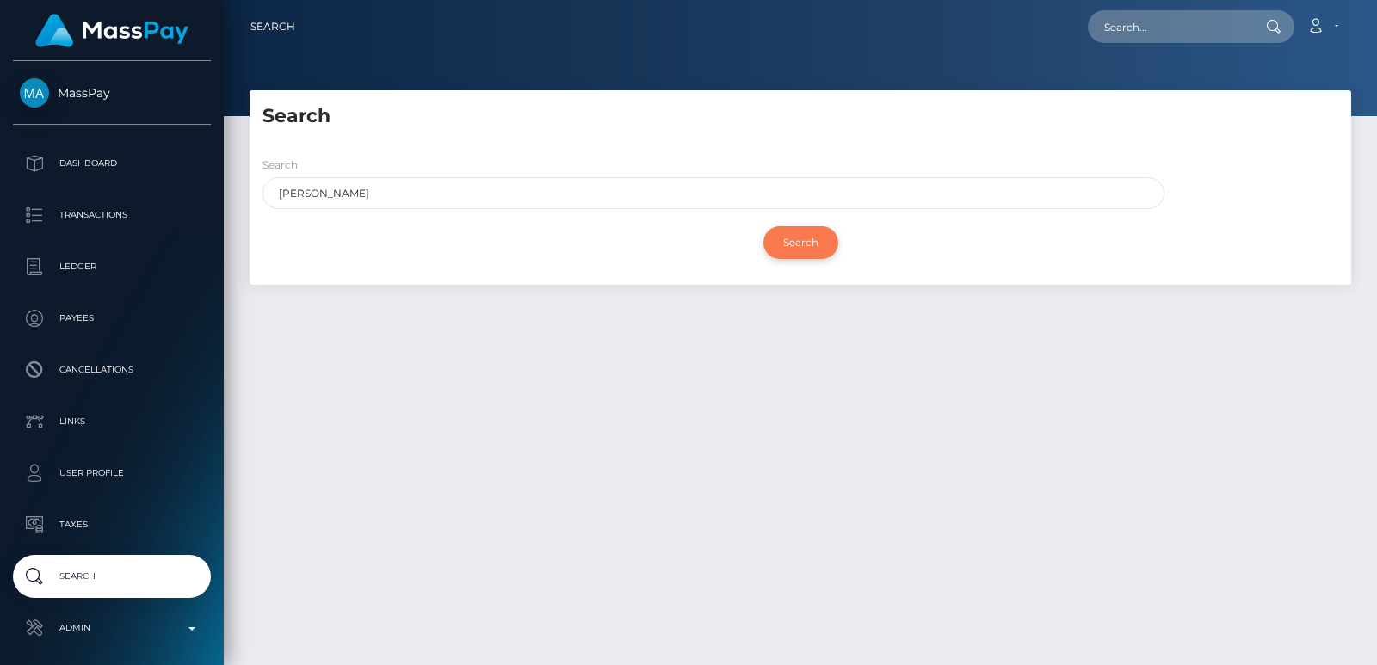
click at [792, 237] on input "Search" at bounding box center [800, 242] width 75 height 33
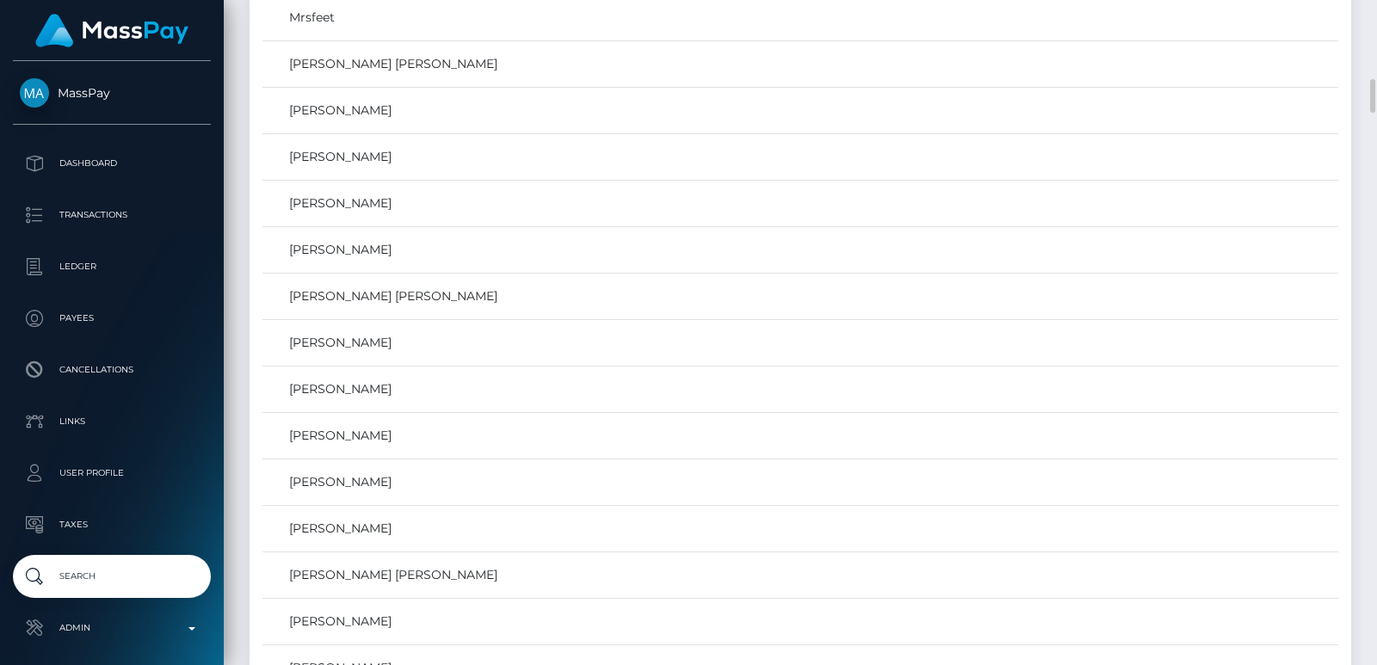
scroll to position [1627, 0]
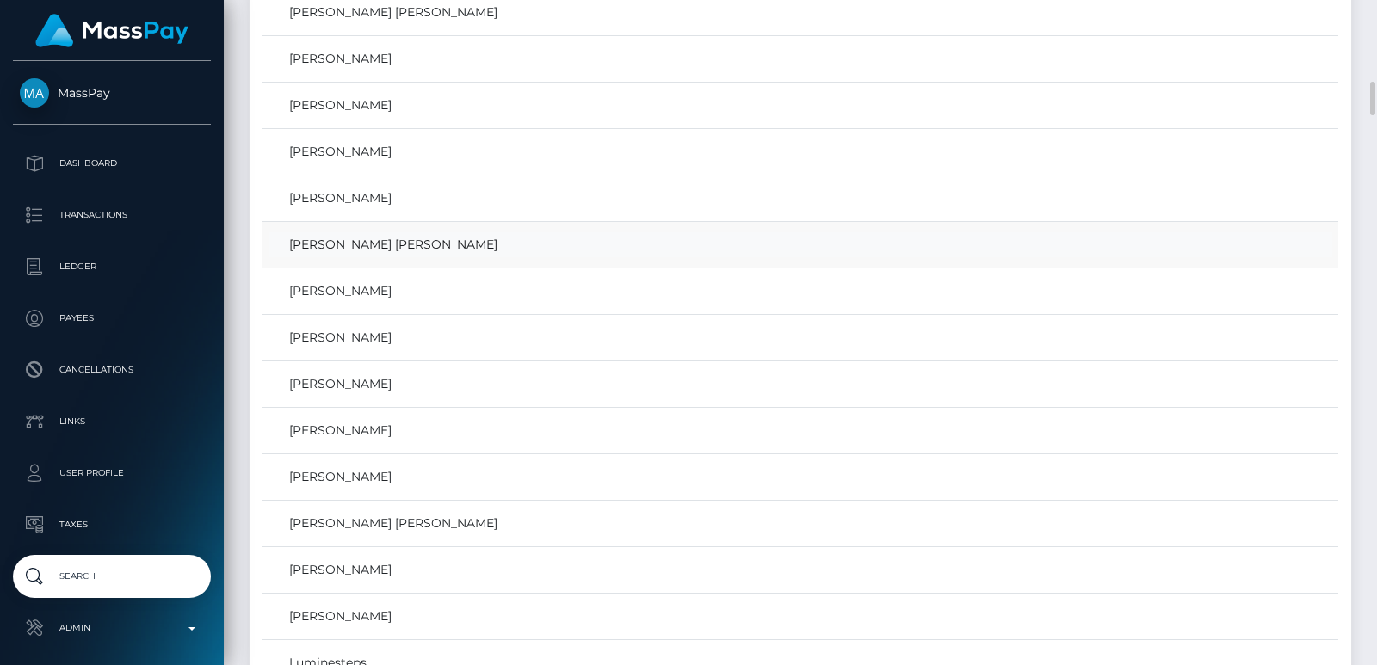
click at [375, 247] on link "AIMEE JASMINE WHITTICASE" at bounding box center [801, 244] width 1064 height 25
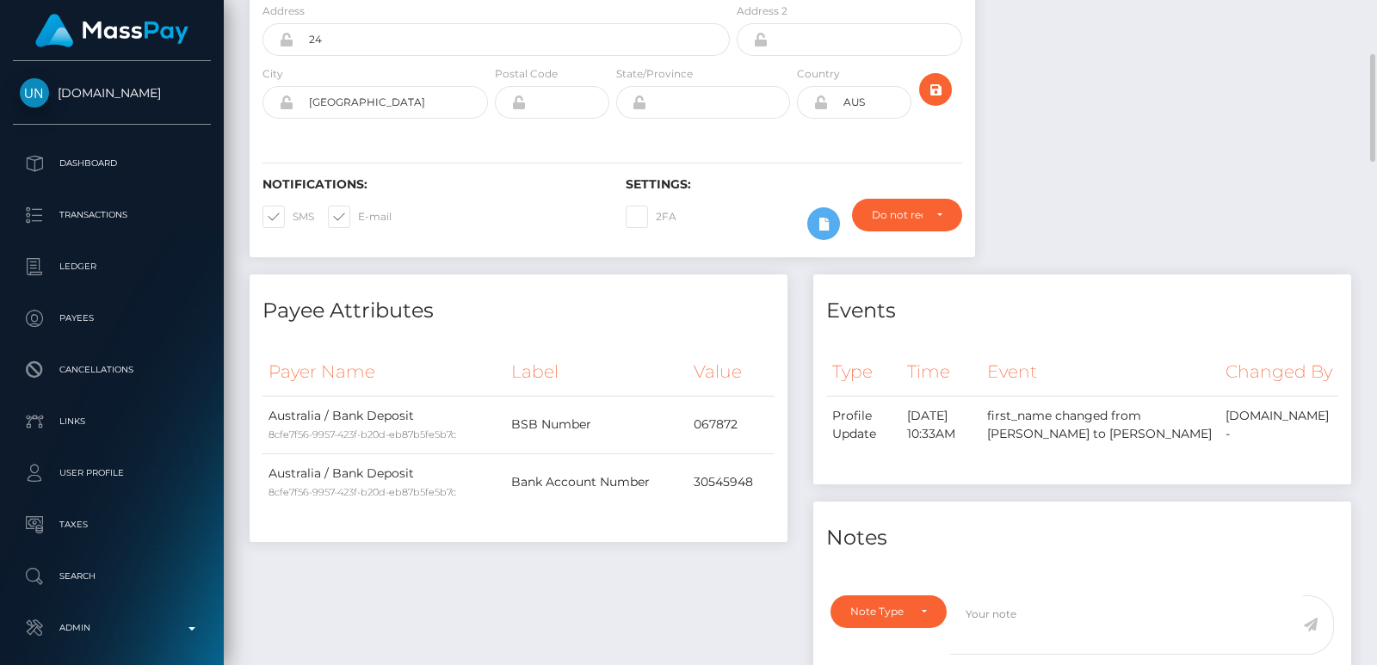
scroll to position [361, 0]
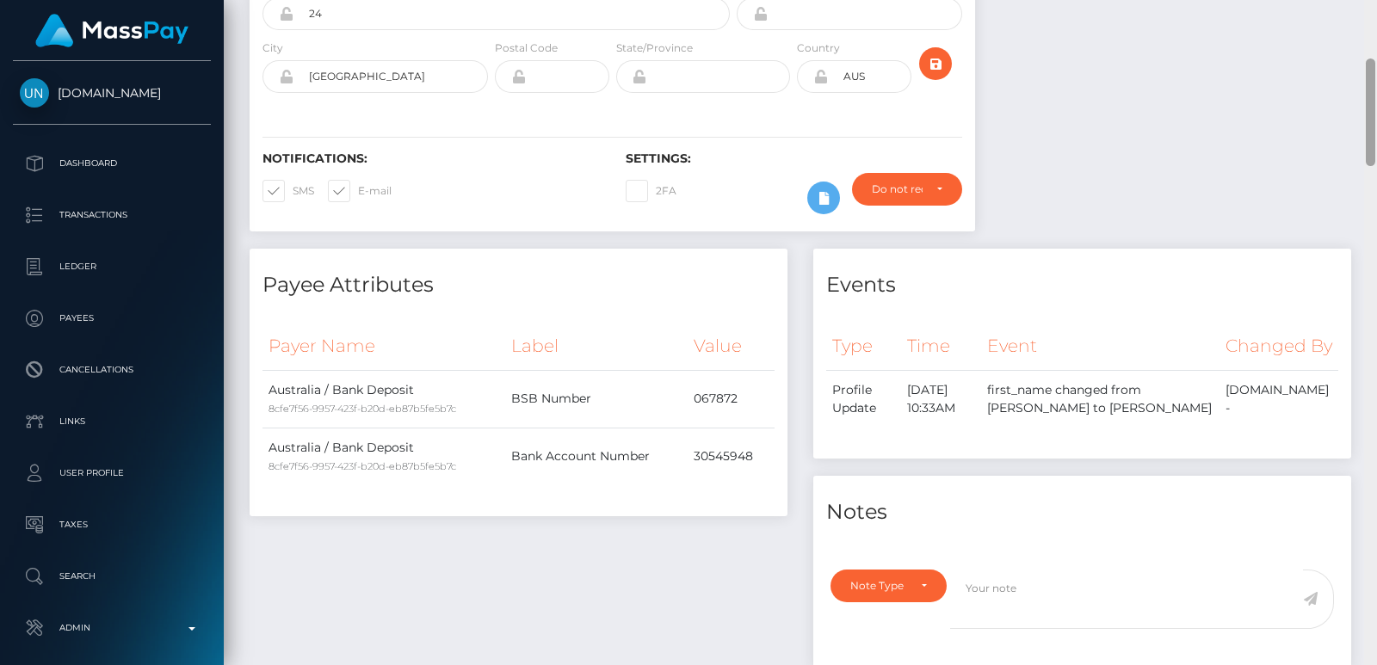
click at [1369, 36] on div "Customer Profile Loading... Loading..." at bounding box center [800, 332] width 1153 height 665
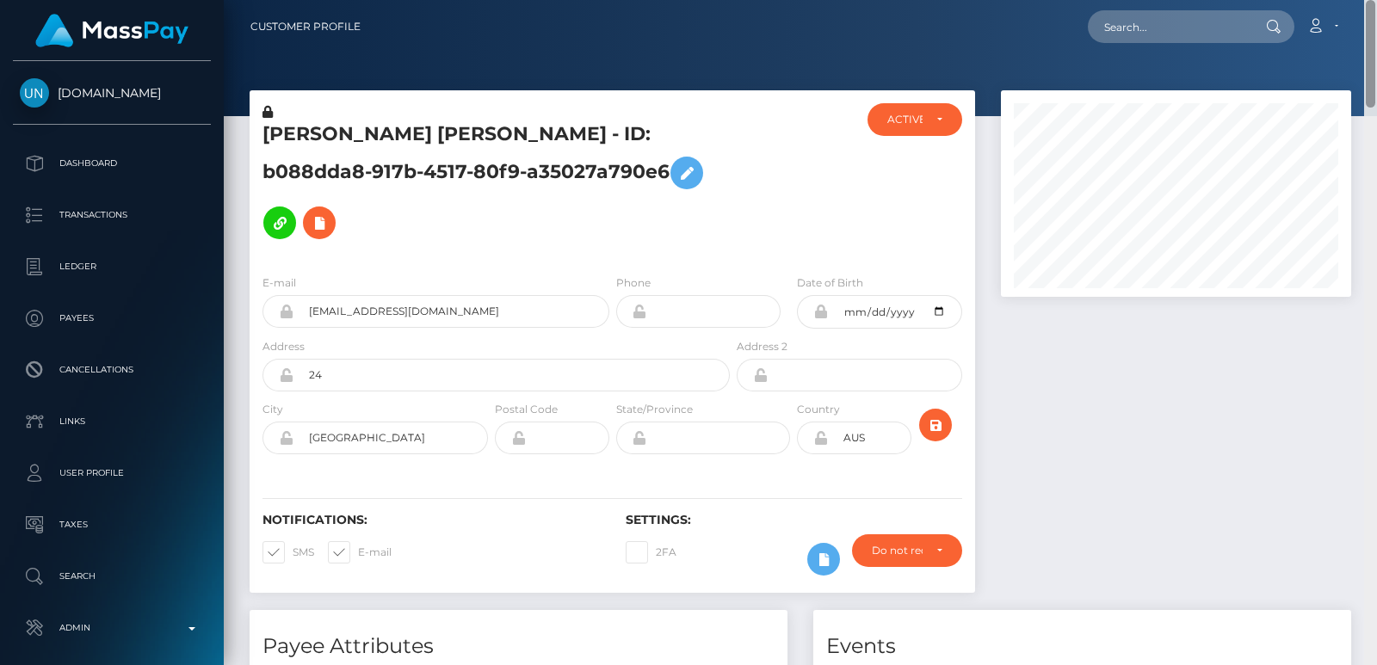
click at [1369, 36] on nav "Customer Profile Loading... Loading... Account" at bounding box center [800, 26] width 1153 height 53
click at [1196, 28] on input "text" at bounding box center [1169, 26] width 162 height 33
paste input "[EMAIL_ADDRESS][DOMAIN_NAME]"
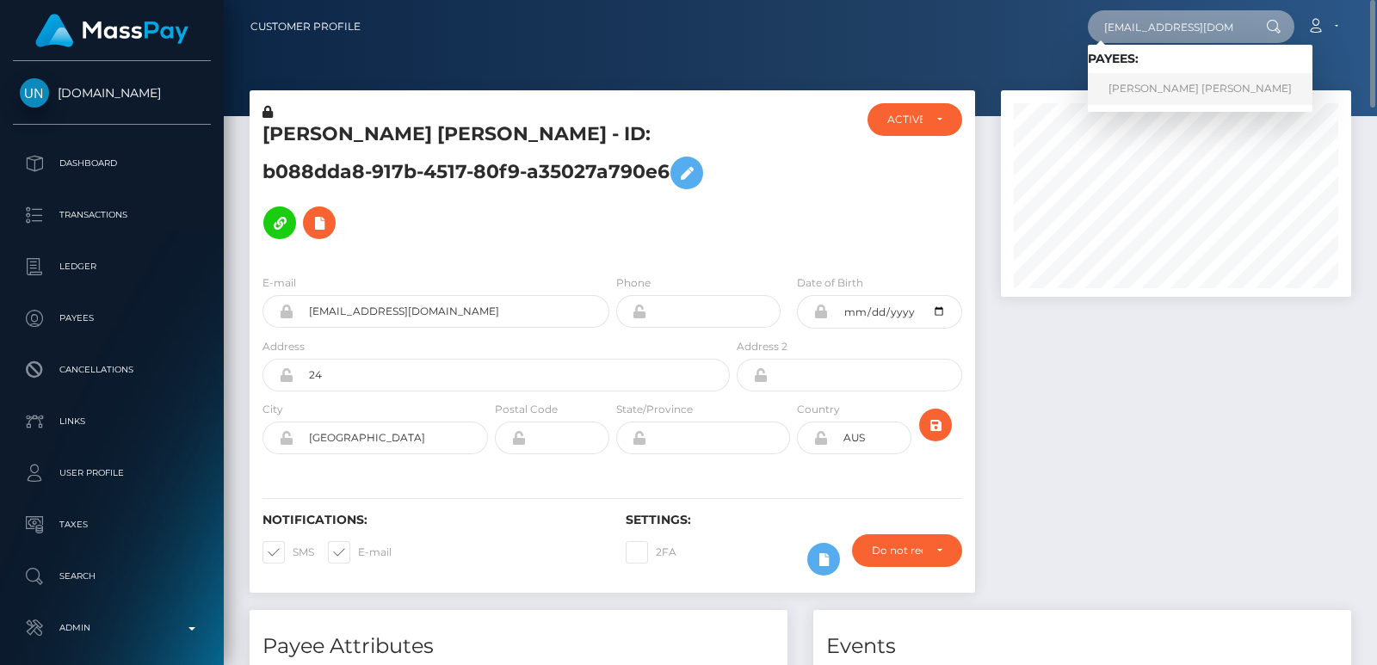
type input "[EMAIL_ADDRESS][DOMAIN_NAME]"
click at [1135, 92] on link "AIMEE JASMINE WHITTICASE" at bounding box center [1200, 89] width 225 height 32
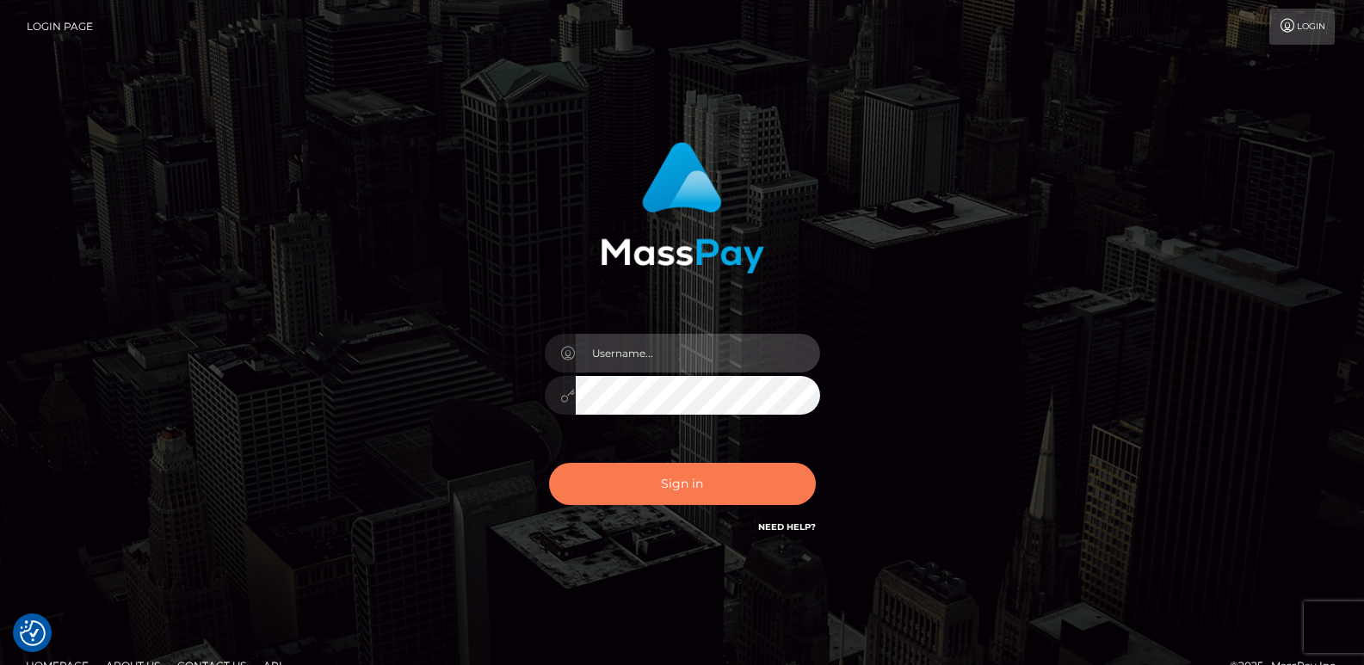
type input "[DOMAIN_NAME]"
click at [634, 480] on button "Sign in" at bounding box center [682, 484] width 267 height 42
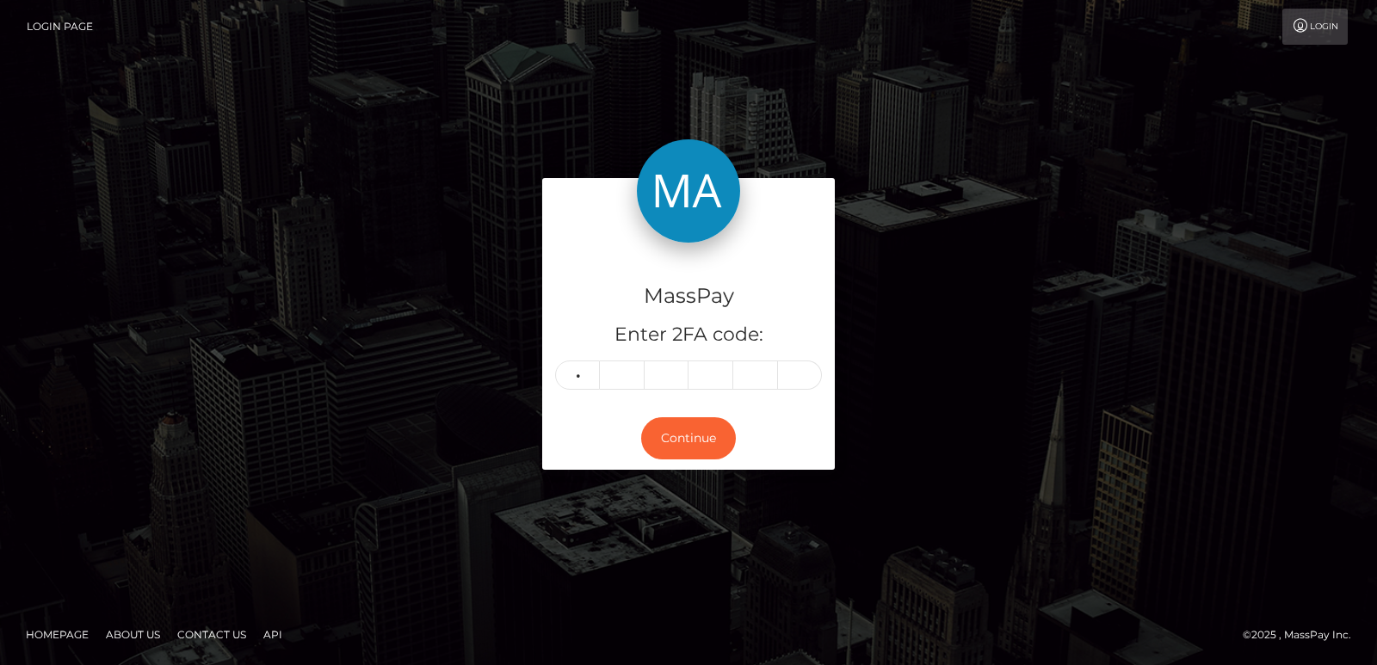
type input "2"
type input "0"
type input "6"
type input "0"
type input "1"
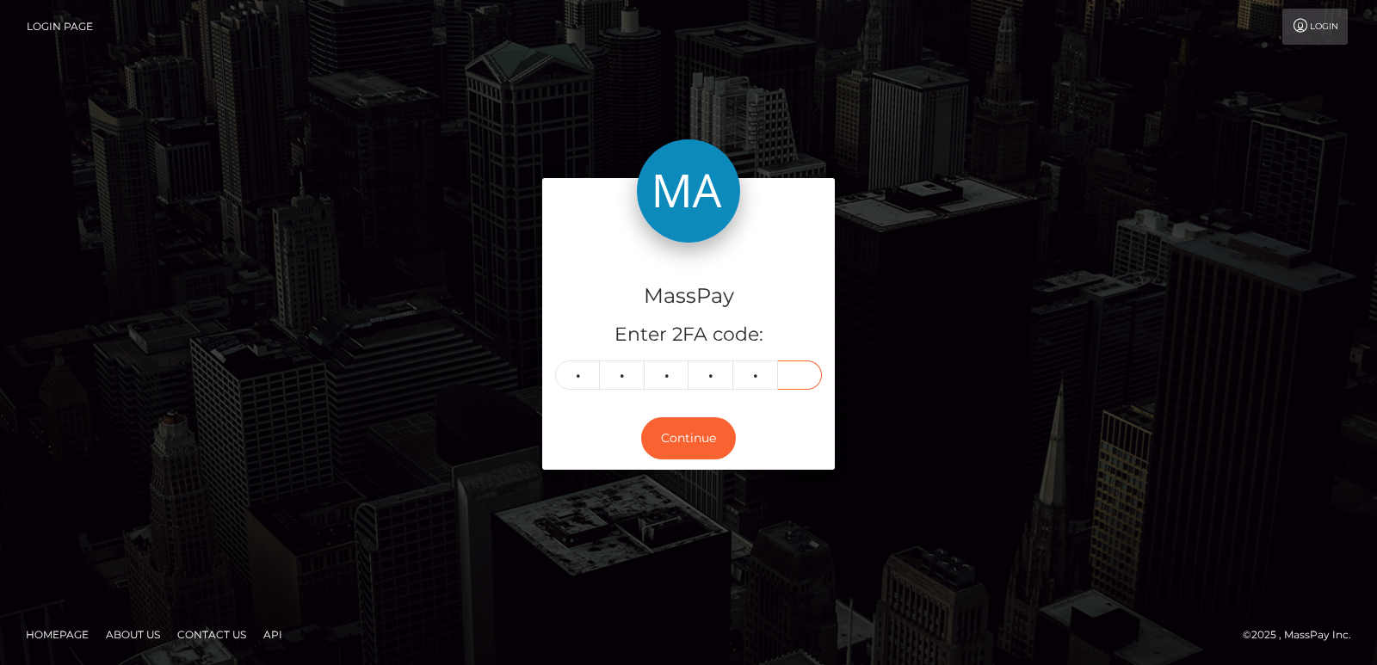
type input "6"
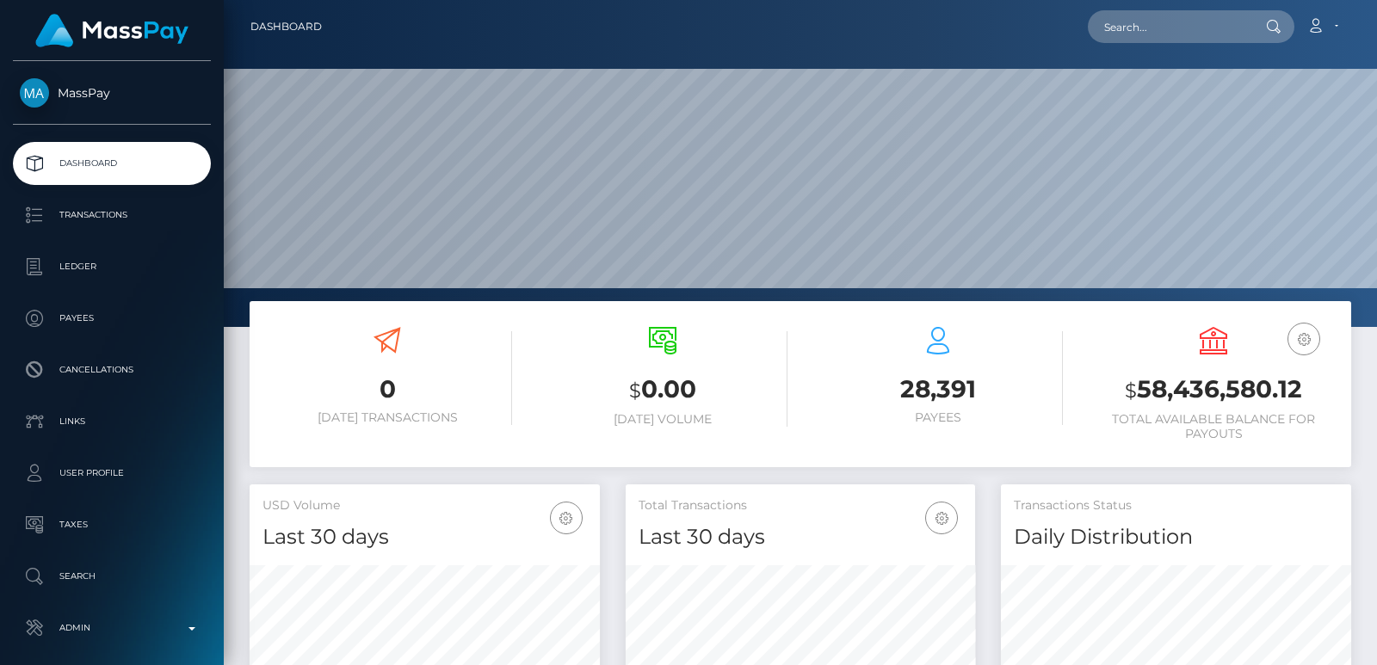
scroll to position [306, 349]
click at [1180, 27] on input "text" at bounding box center [1169, 26] width 162 height 33
paste input "[EMAIL_ADDRESS][DOMAIN_NAME]"
type input "[EMAIL_ADDRESS][DOMAIN_NAME]"
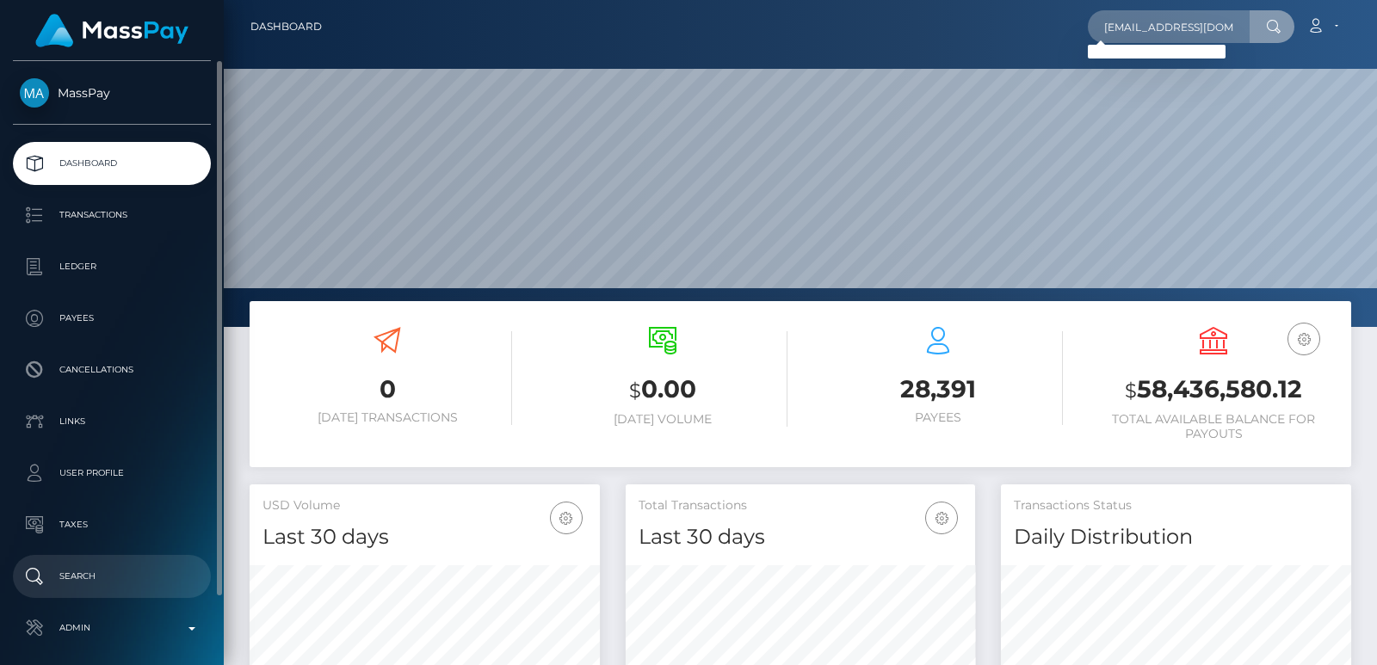
click at [94, 582] on p "Search" at bounding box center [112, 577] width 184 height 26
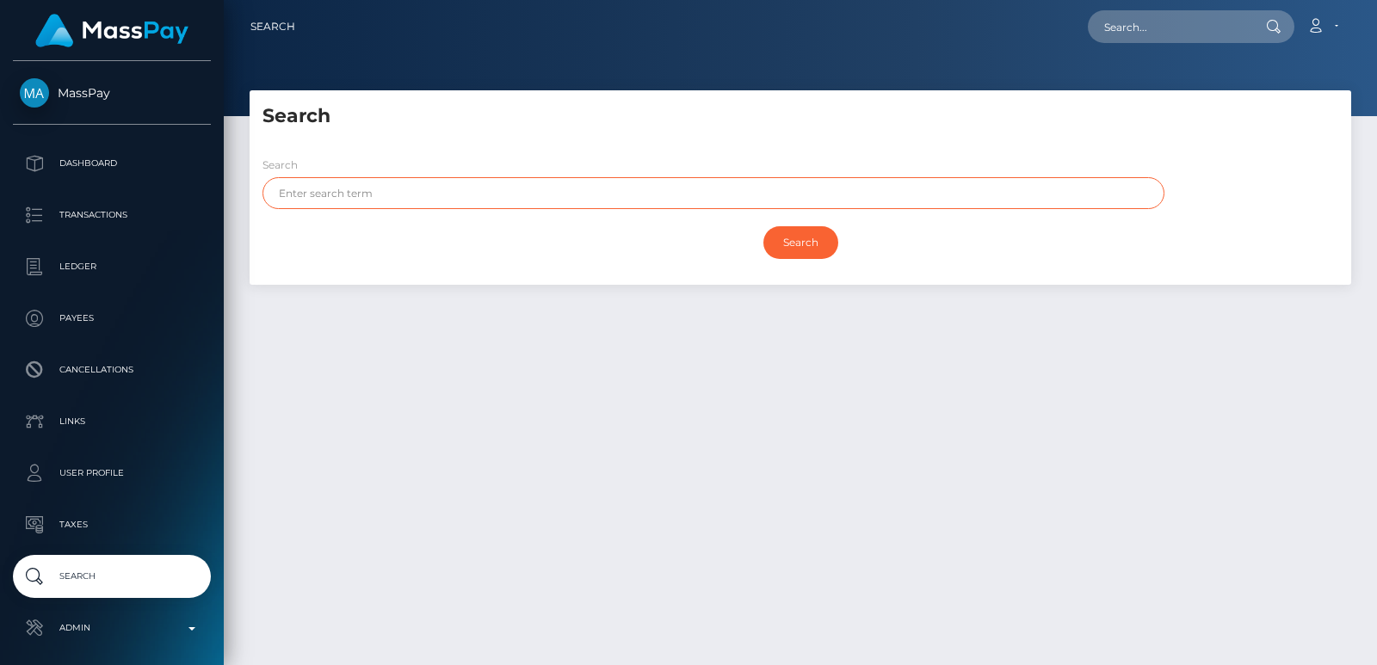
click at [289, 193] on input "text" at bounding box center [713, 193] width 902 height 32
click at [315, 194] on input "text" at bounding box center [713, 193] width 902 height 32
paste input "[PERSON_NAME]"
type input "[PERSON_NAME]"
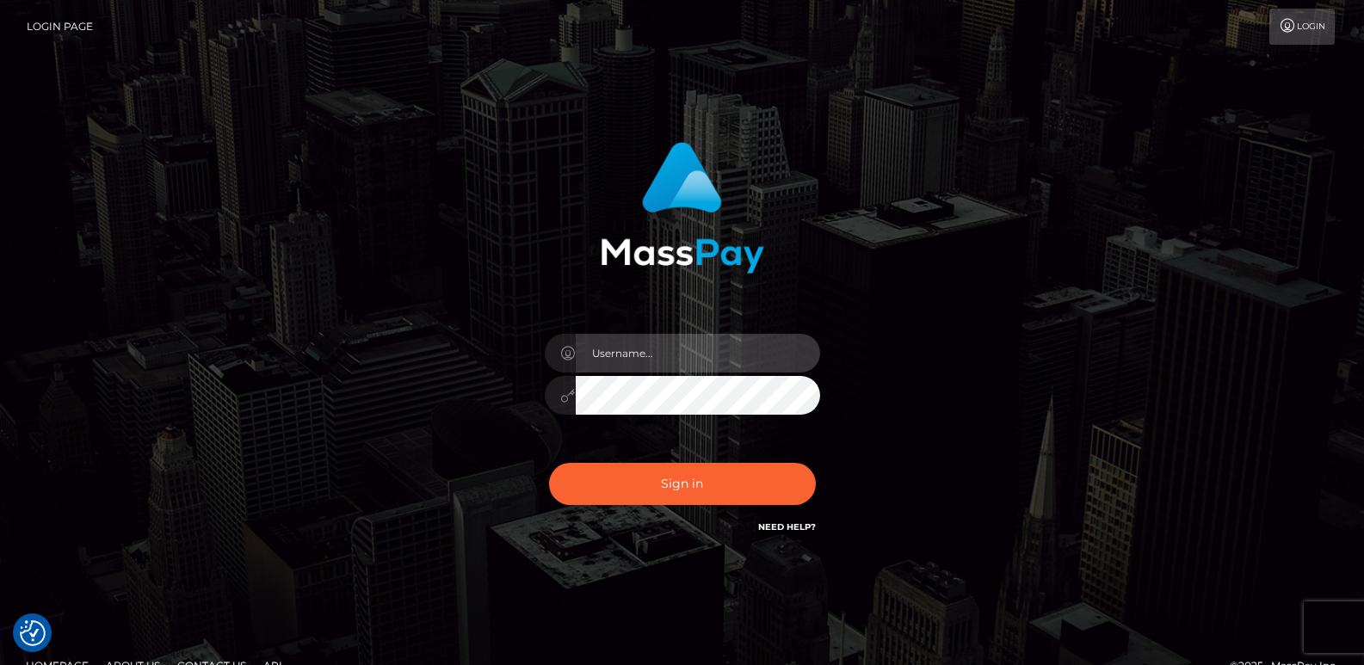
type input "[DOMAIN_NAME]"
click at [663, 452] on div "[DOMAIN_NAME]" at bounding box center [682, 387] width 301 height 132
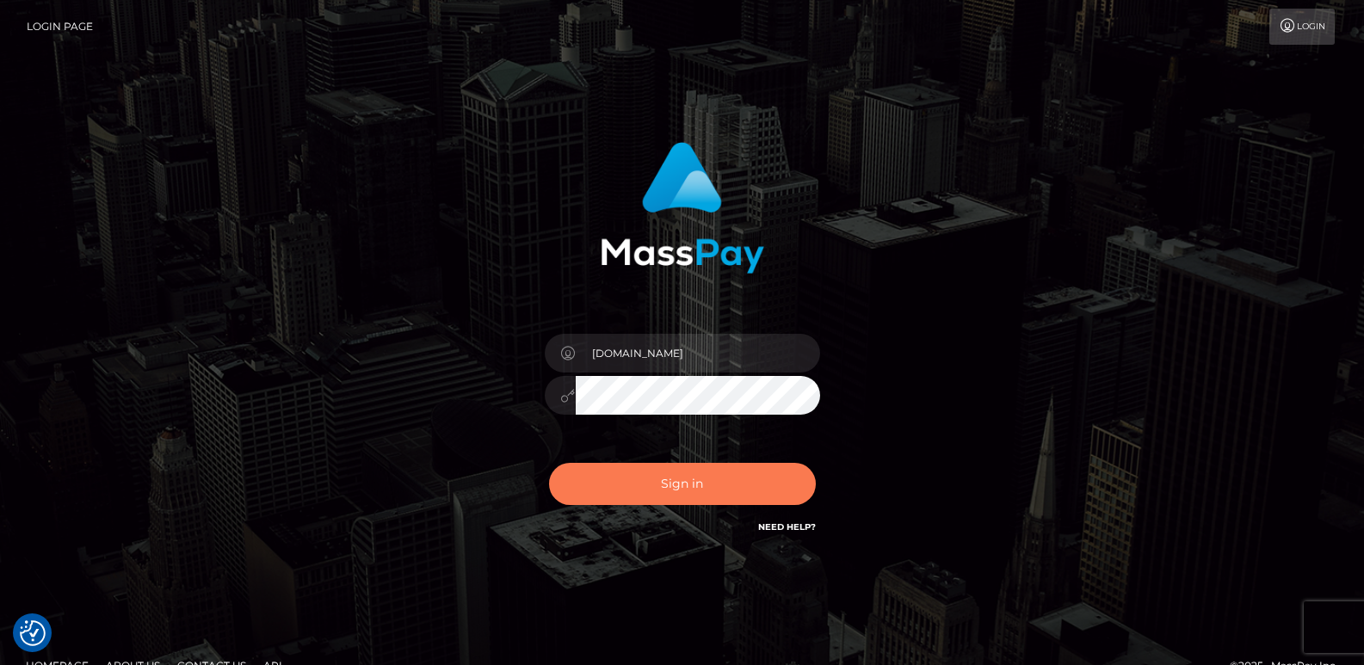
click at [656, 477] on button "Sign in" at bounding box center [682, 484] width 267 height 42
type input "[DOMAIN_NAME]"
click at [612, 489] on button "Sign in" at bounding box center [682, 484] width 267 height 42
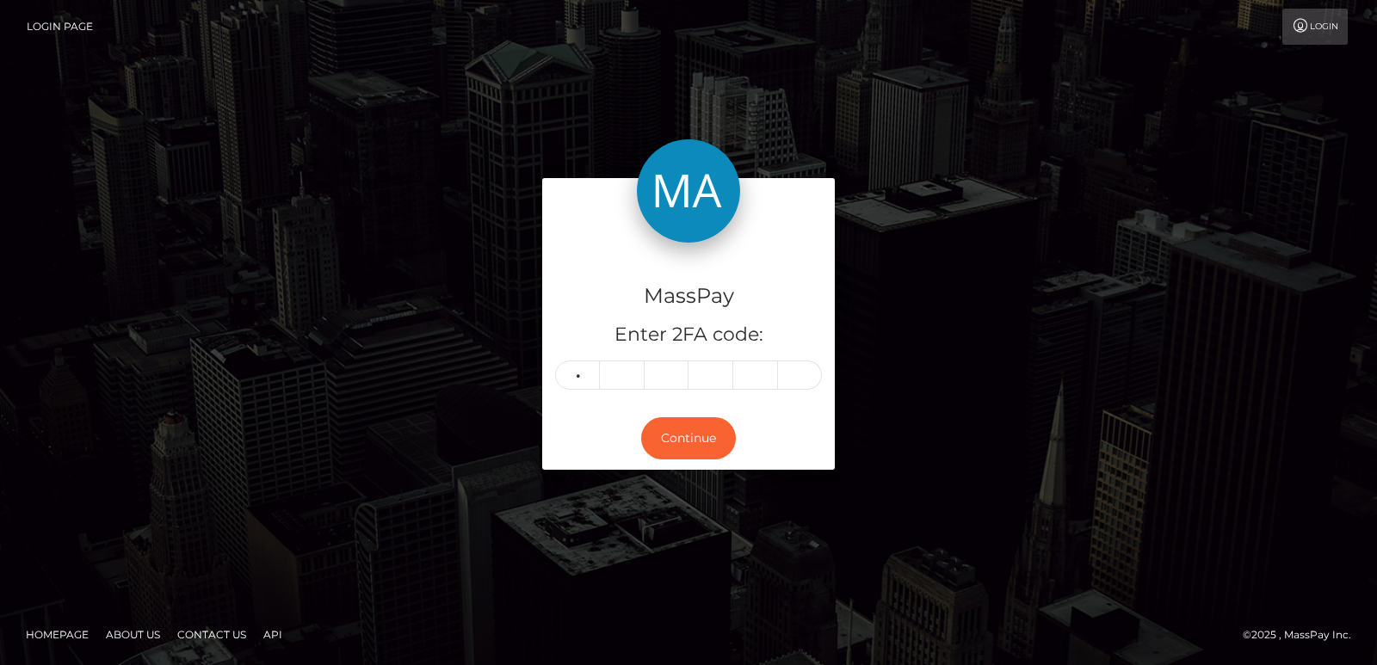
type input "8"
type input "6"
type input "0"
type input "3"
type input "9"
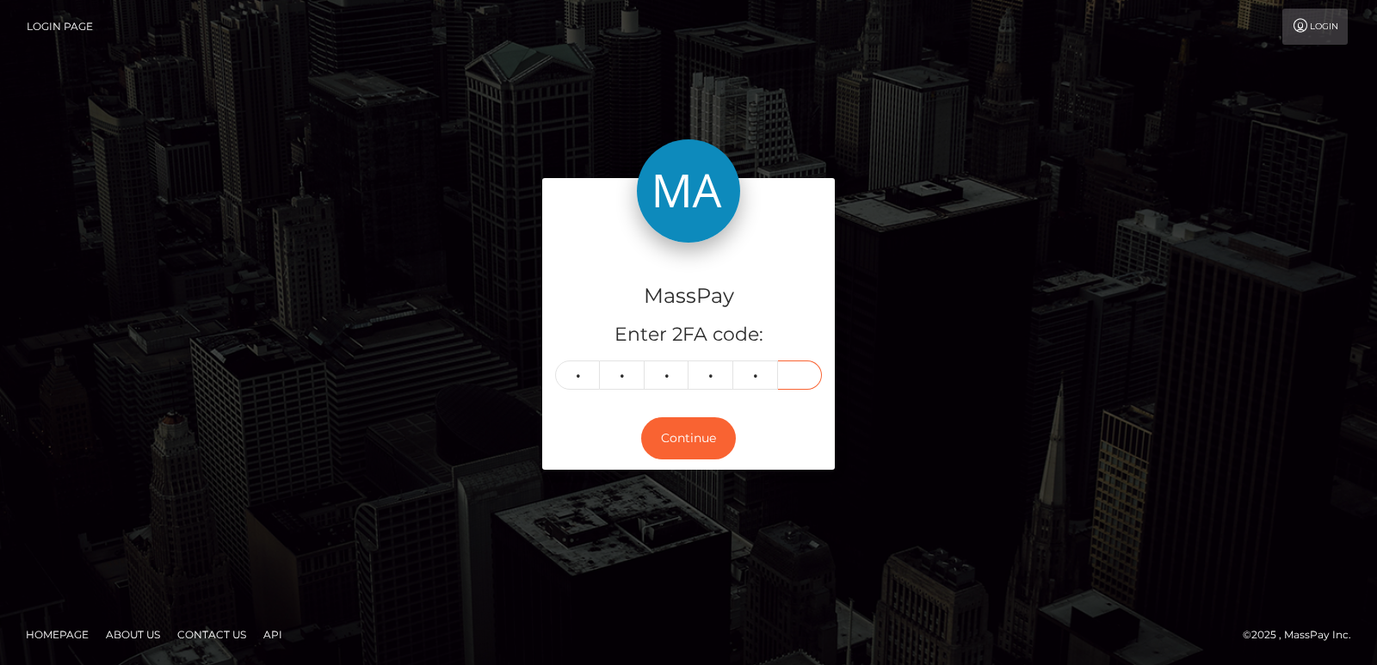
type input "6"
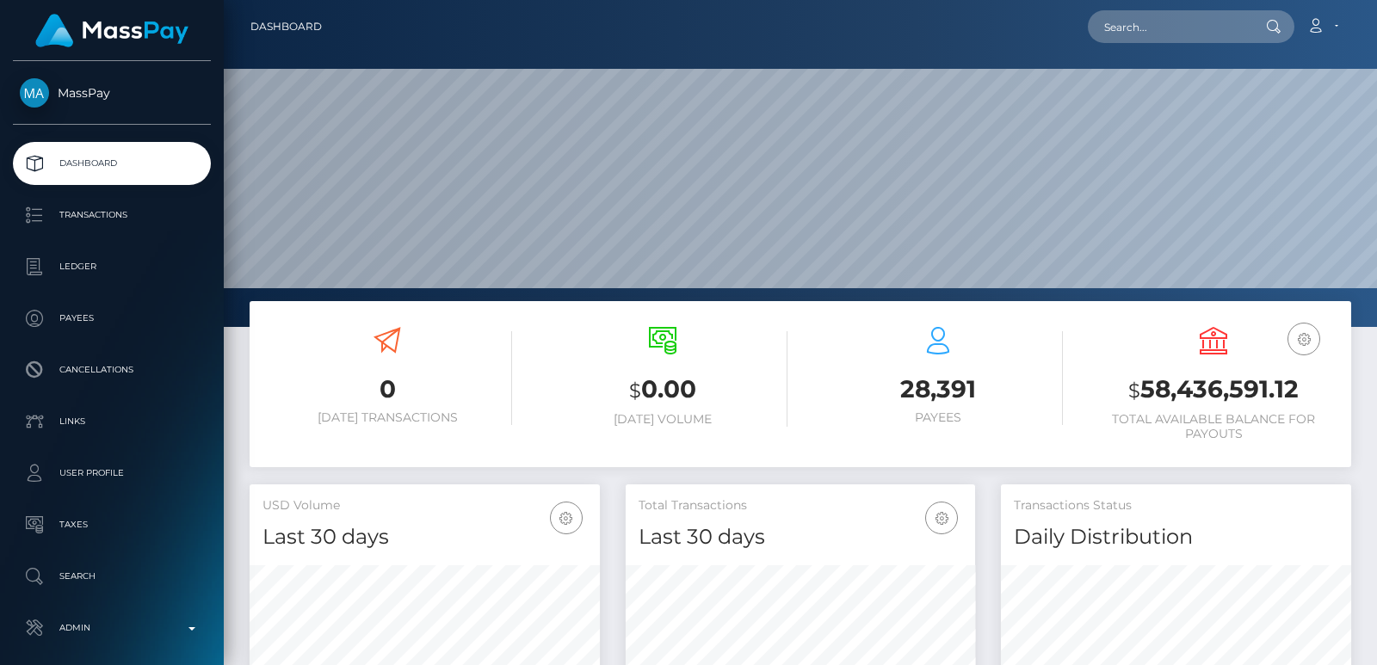
scroll to position [512, 349]
click at [1141, 36] on input "text" at bounding box center [1169, 26] width 162 height 33
paste input "[EMAIL_ADDRESS][DOMAIN_NAME]"
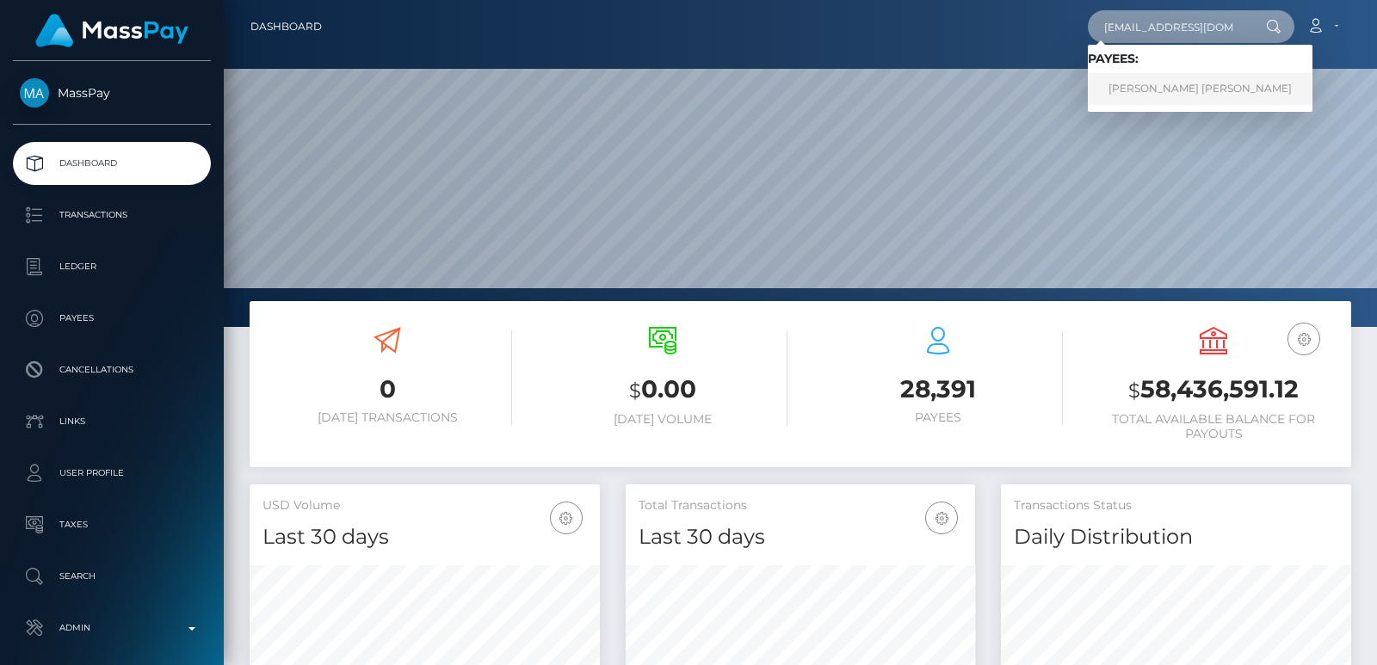
type input "[EMAIL_ADDRESS][DOMAIN_NAME]"
click at [1143, 89] on link "[PERSON_NAME] [PERSON_NAME]" at bounding box center [1200, 89] width 225 height 32
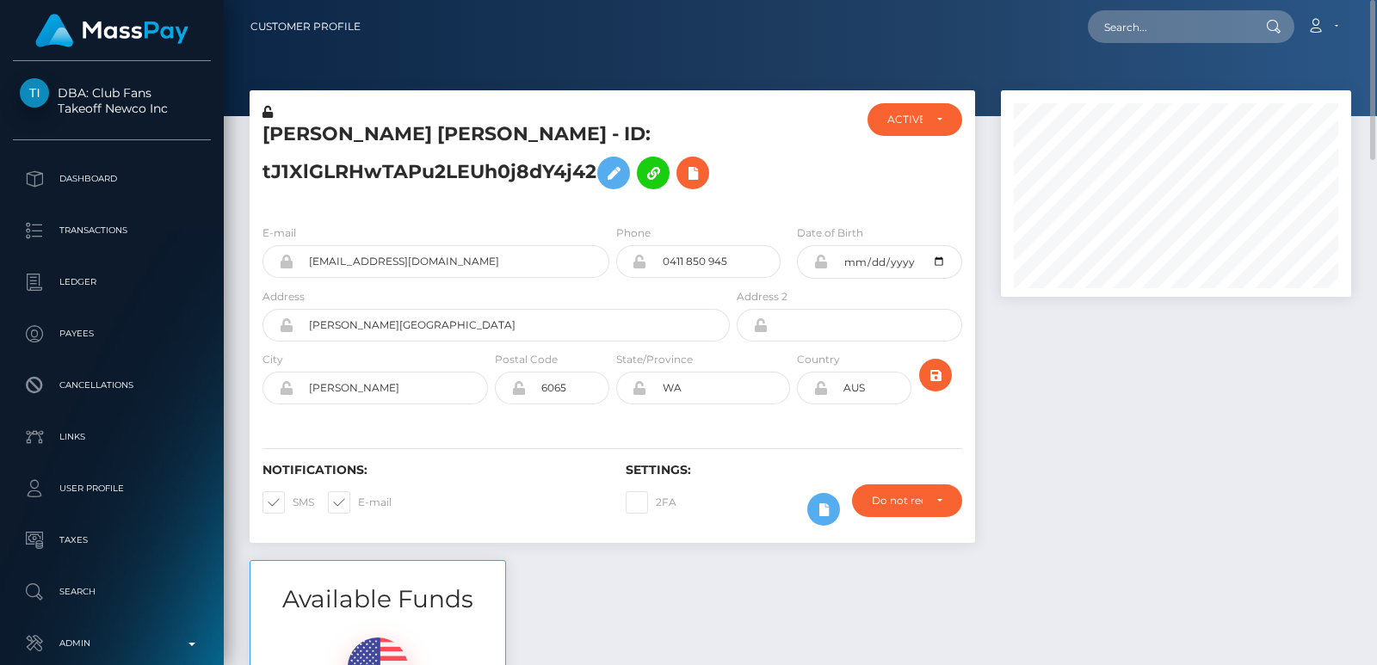
click at [299, 128] on h5 "[PERSON_NAME] [PERSON_NAME] - ID: tJ1XlGLRHwTAPu2LEUh0j8dY4j42" at bounding box center [491, 159] width 458 height 77
copy h5 "[PERSON_NAME]"
